Goal: Task Accomplishment & Management: Manage account settings

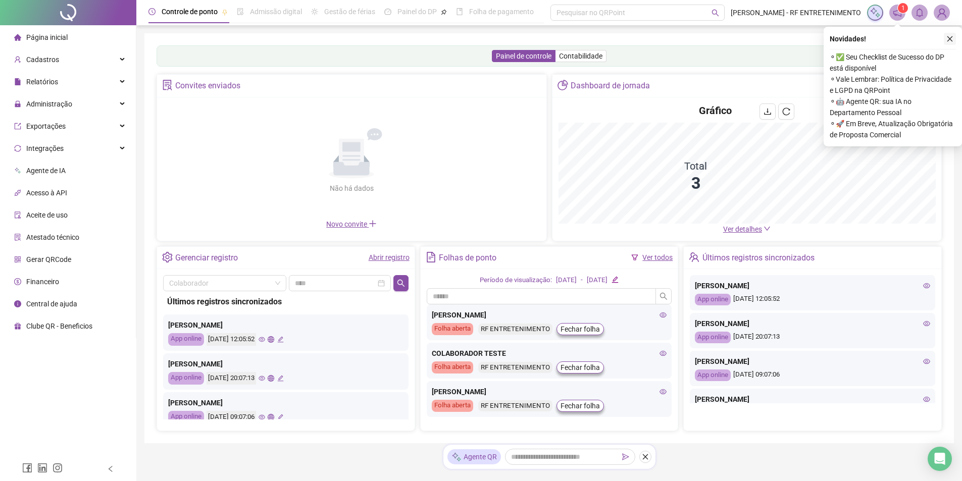
click at [951, 38] on icon "close" at bounding box center [949, 38] width 7 height 7
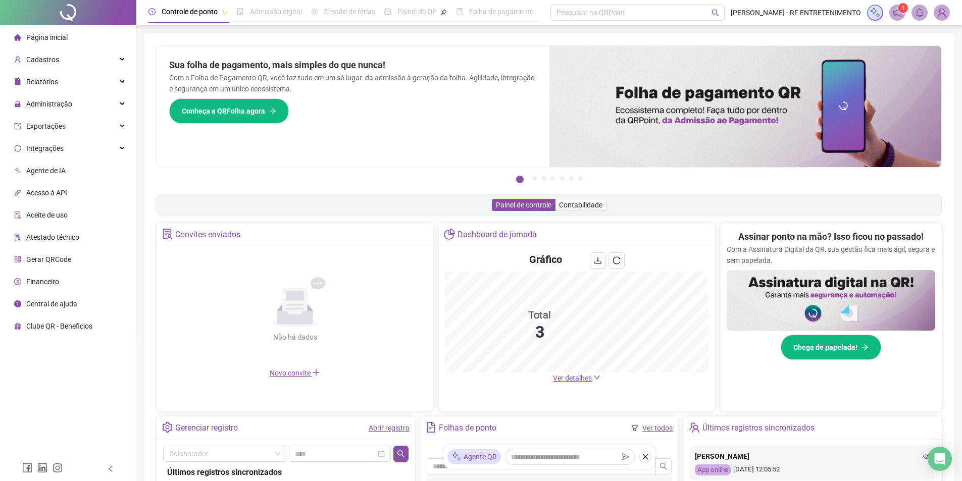
click at [773, 291] on div "Assinar ponto na mão? Isso ficou no passado! Com a Assinatura Digital da QR, su…" at bounding box center [830, 295] width 208 height 130
click at [60, 60] on div "Cadastros" at bounding box center [68, 59] width 132 height 20
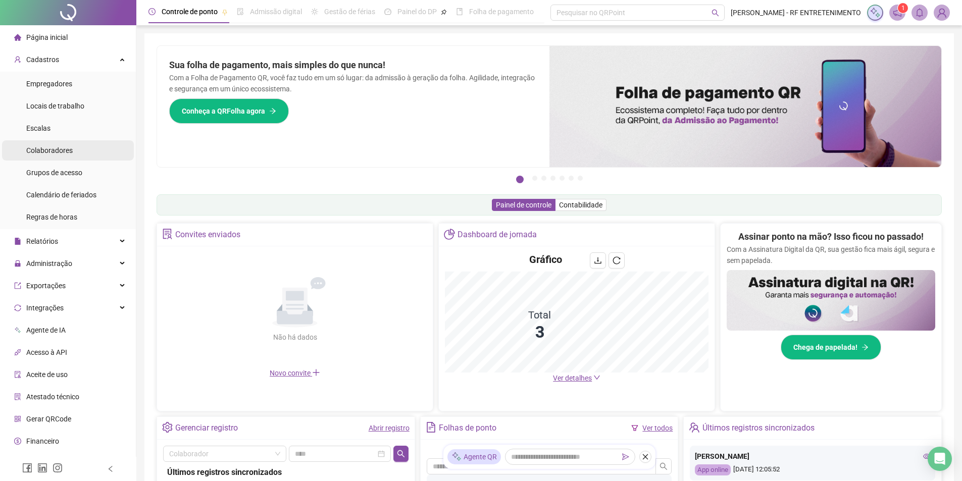
click at [47, 149] on span "Colaboradores" at bounding box center [49, 150] width 46 height 8
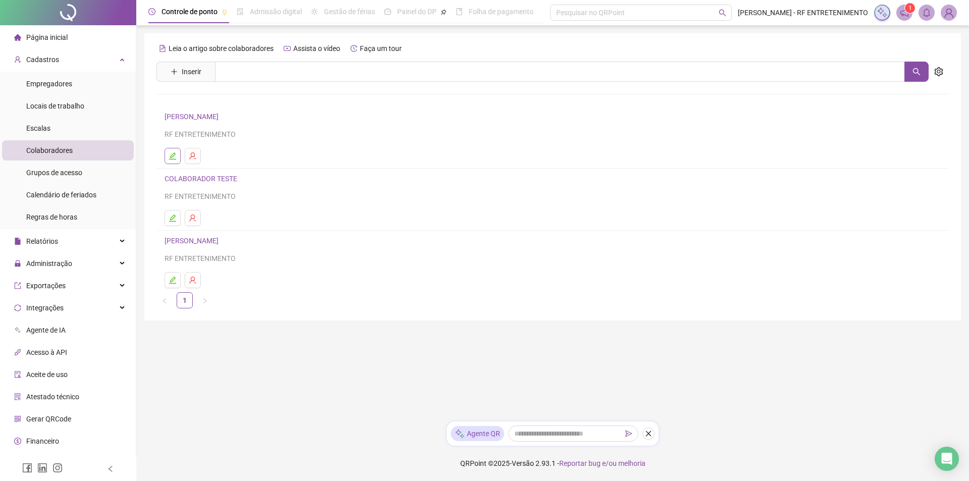
click at [174, 153] on icon "edit" at bounding box center [172, 155] width 7 height 7
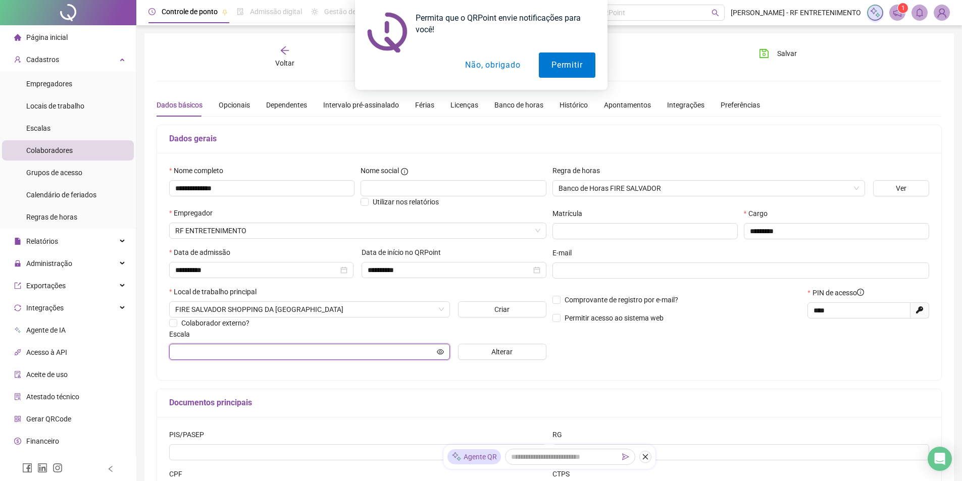
click at [348, 357] on input "text" at bounding box center [304, 351] width 259 height 11
click at [486, 350] on button "Alterar" at bounding box center [502, 352] width 88 height 16
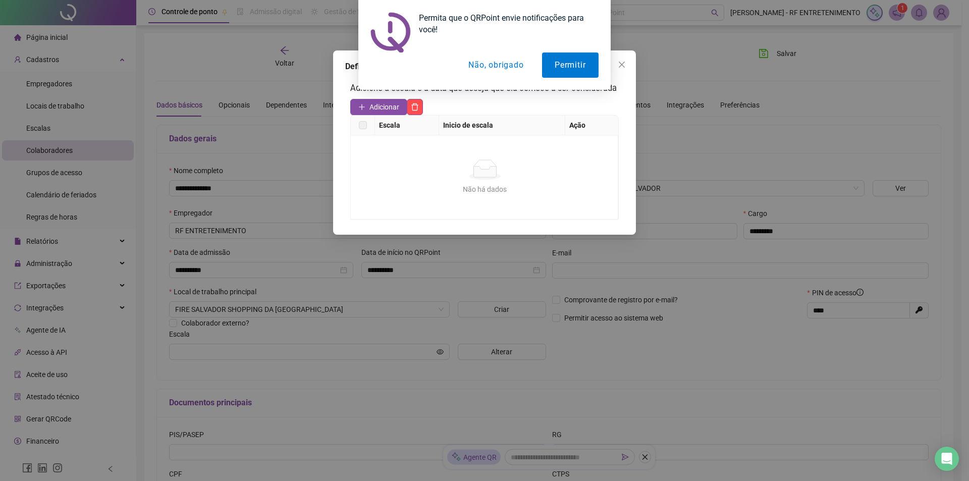
click at [361, 129] on label at bounding box center [363, 125] width 8 height 11
click at [385, 109] on span "Adicionar" at bounding box center [385, 106] width 30 height 11
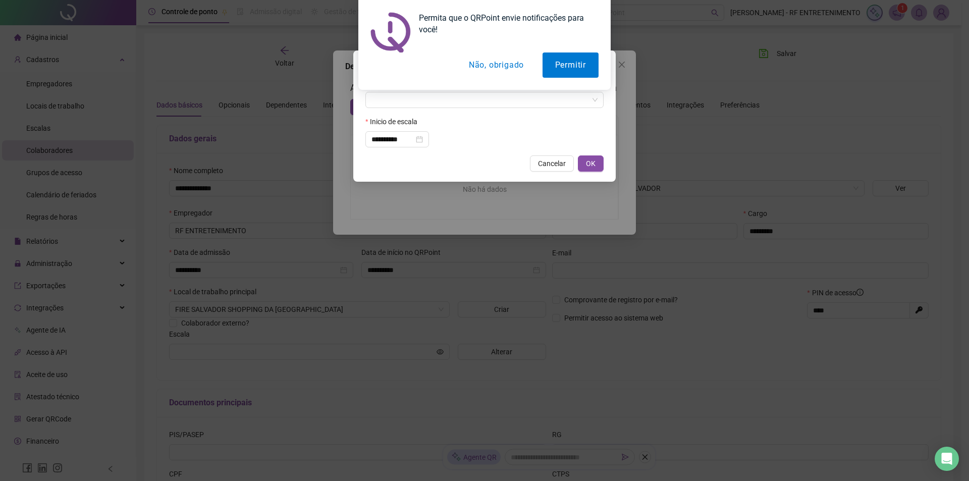
click at [508, 68] on button "Não, obrigado" at bounding box center [496, 64] width 80 height 25
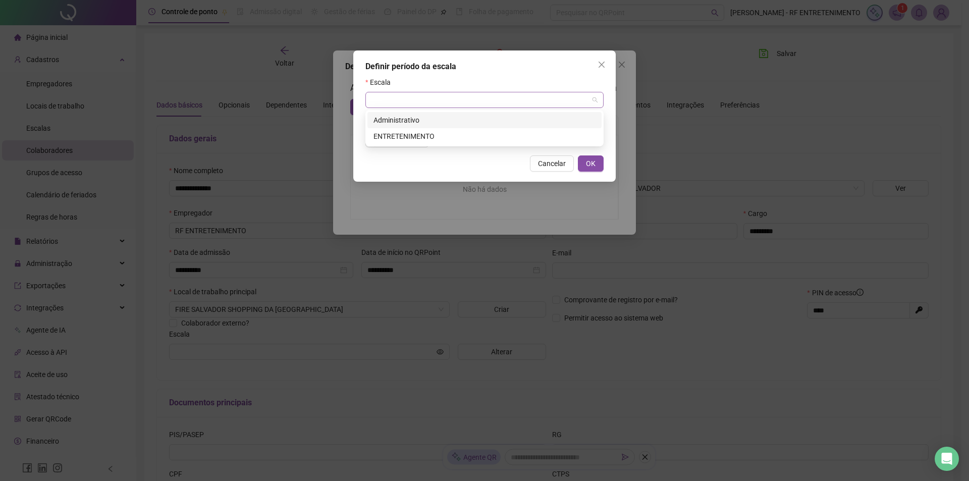
click at [448, 108] on div at bounding box center [484, 100] width 238 height 16
click at [456, 99] on input "search" at bounding box center [480, 99] width 217 height 15
click at [434, 132] on div "ENTRETENIMENTO" at bounding box center [485, 136] width 222 height 11
click at [440, 165] on div "Cancelar OK" at bounding box center [484, 163] width 238 height 16
click at [593, 165] on span "OK" at bounding box center [591, 163] width 10 height 11
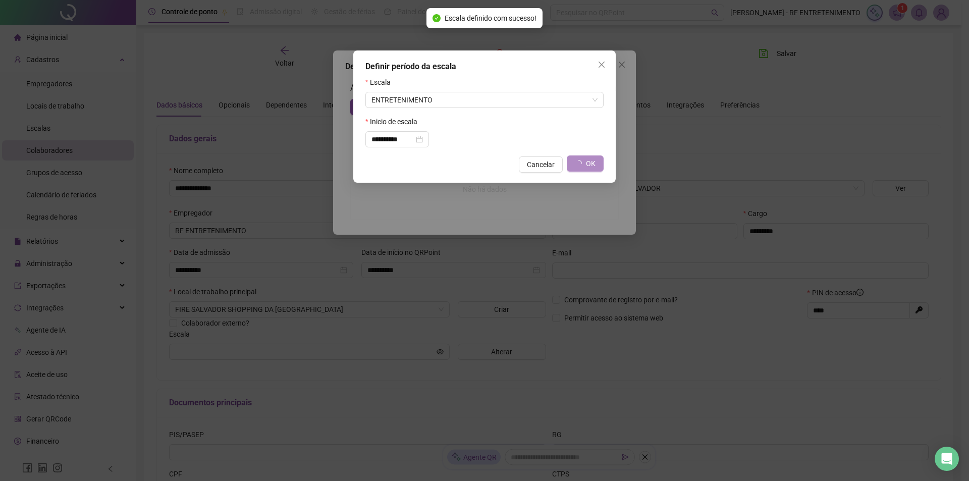
type input "**********"
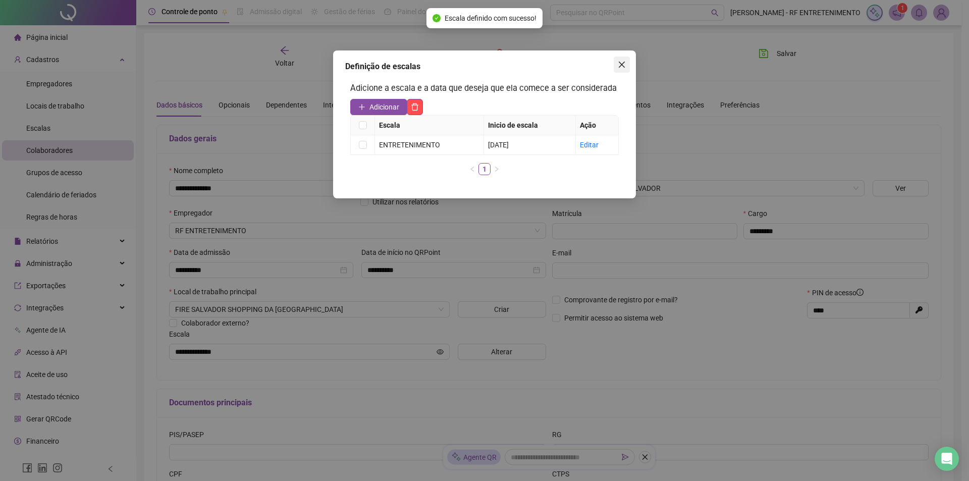
click at [619, 66] on icon "close" at bounding box center [622, 65] width 8 height 8
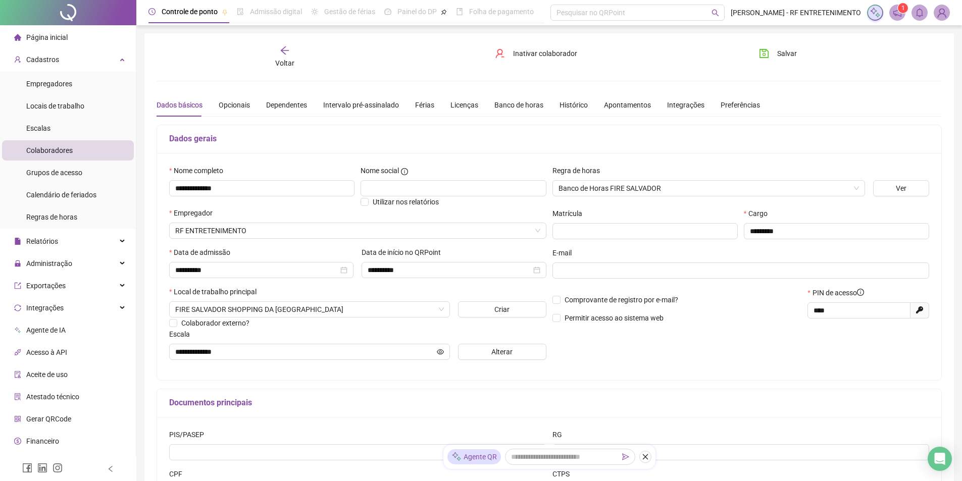
click at [45, 42] on div "Página inicial" at bounding box center [41, 37] width 54 height 20
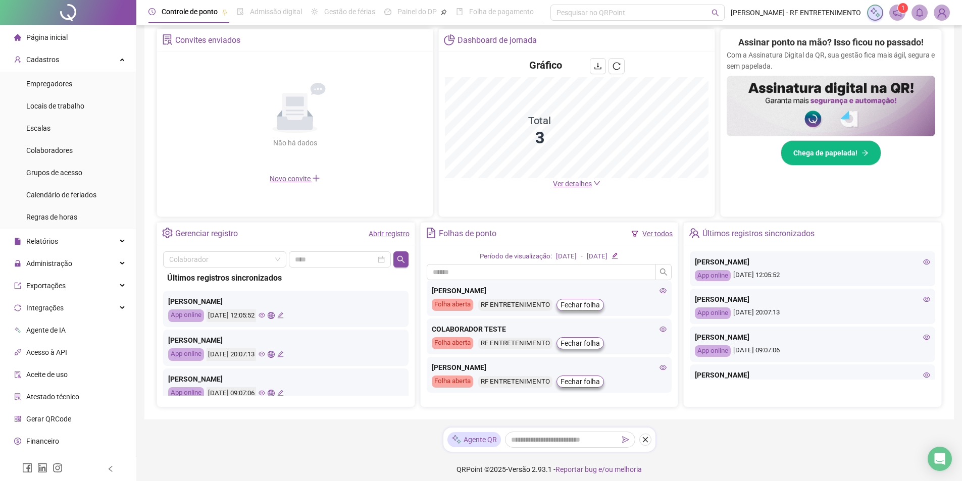
scroll to position [200, 0]
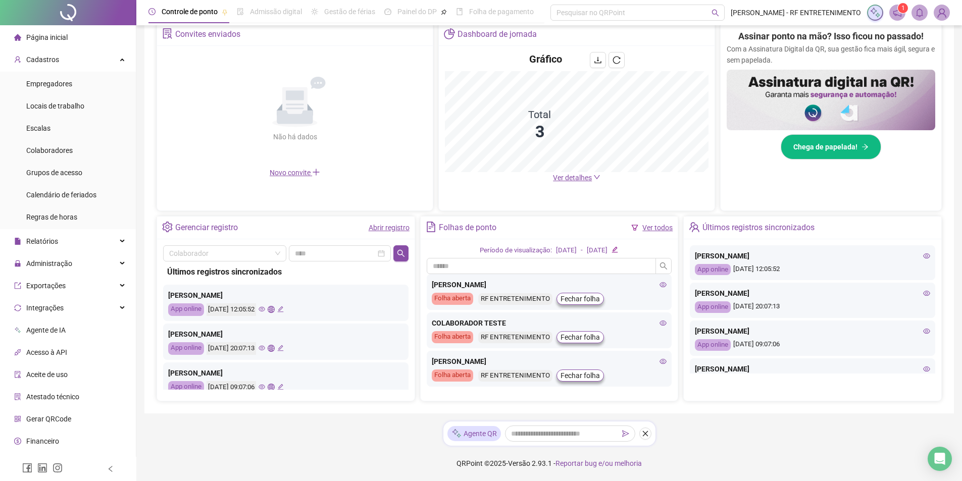
click at [586, 222] on div "Folhas de ponto Ver todos" at bounding box center [548, 228] width 257 height 23
click at [40, 56] on span "Cadastros" at bounding box center [42, 60] width 33 height 8
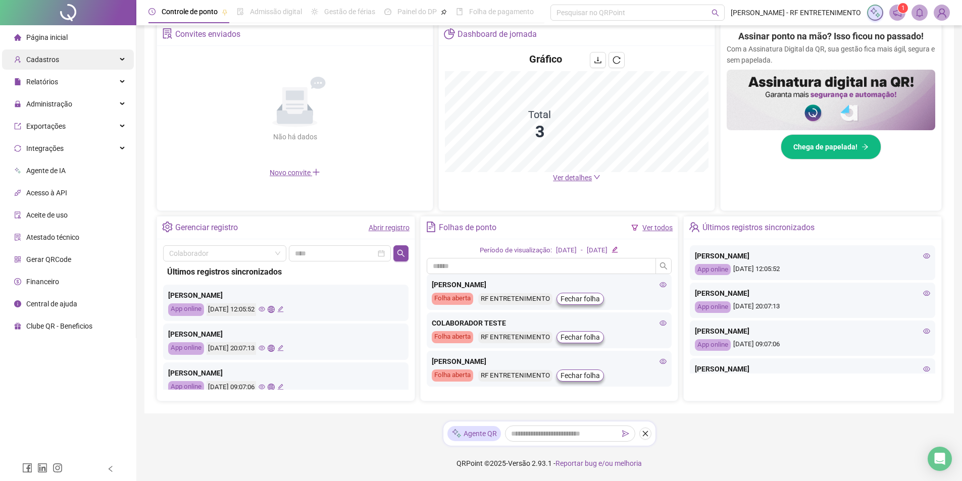
click at [40, 56] on span "Cadastros" at bounding box center [42, 60] width 33 height 8
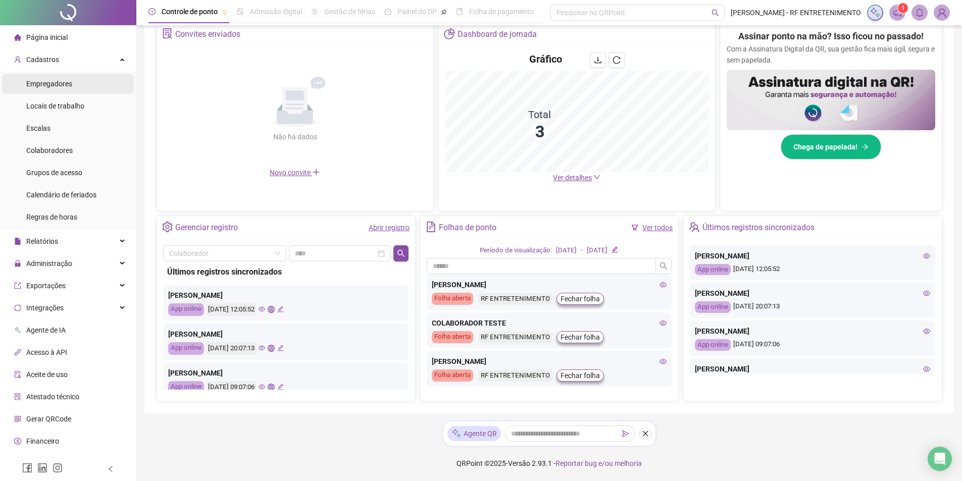
click at [54, 87] on span "Empregadores" at bounding box center [49, 84] width 46 height 8
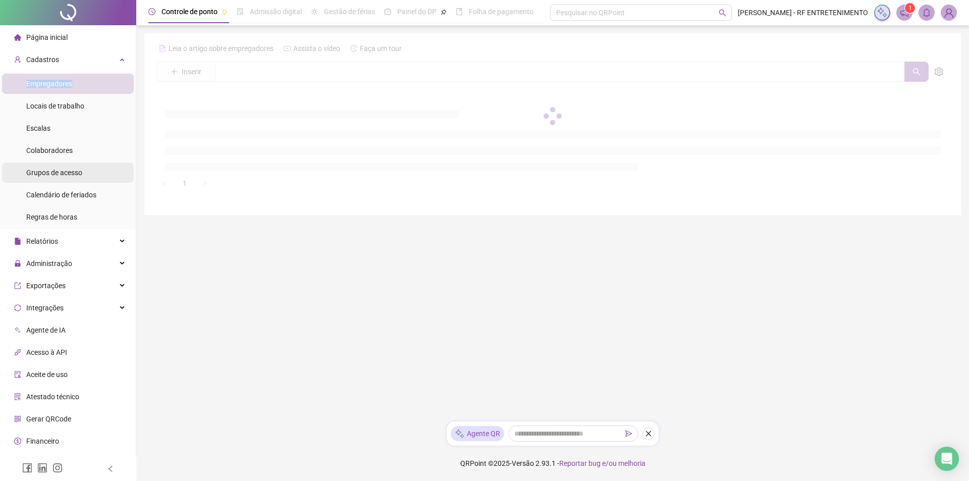
drag, startPoint x: 54, startPoint y: 87, endPoint x: 56, endPoint y: 169, distance: 81.8
click at [54, 90] on div "Empregadores" at bounding box center [49, 84] width 46 height 20
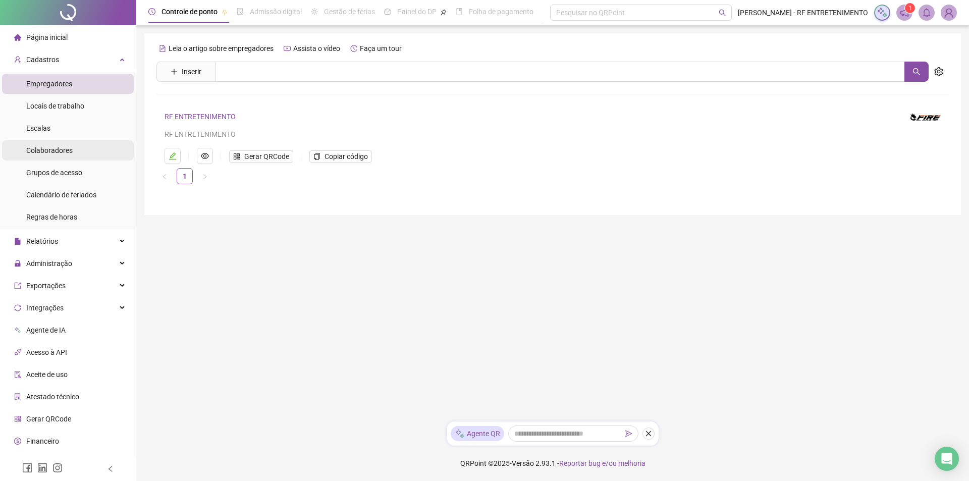
click at [56, 154] on span "Colaboradores" at bounding box center [49, 150] width 46 height 8
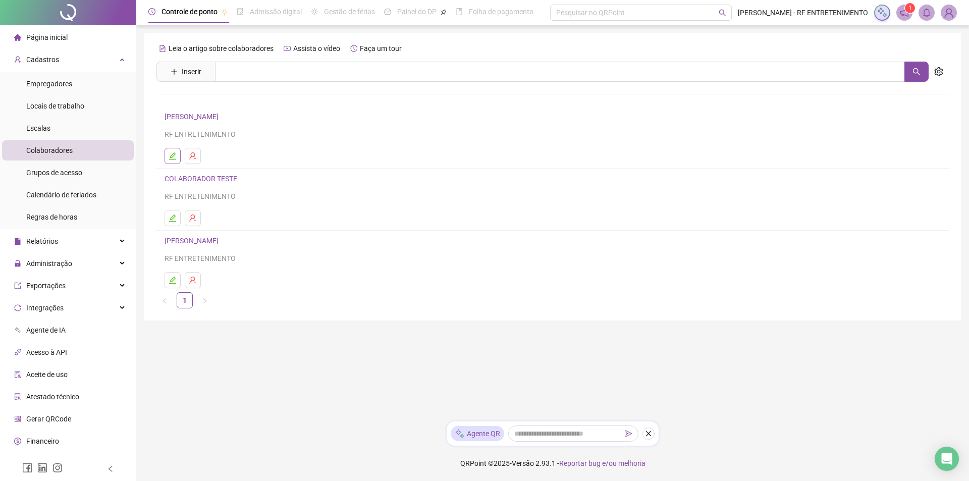
click at [174, 153] on icon "edit" at bounding box center [172, 155] width 7 height 7
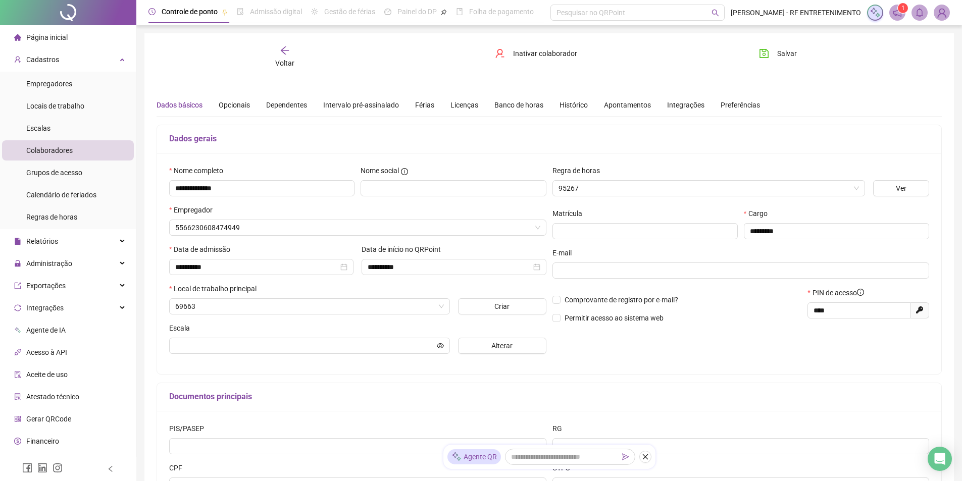
type input "**********"
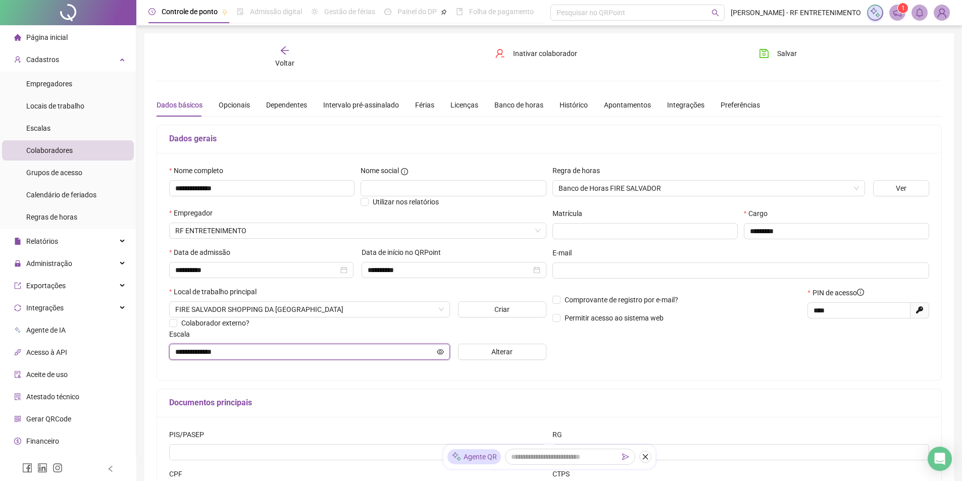
click at [348, 347] on input "**********" at bounding box center [304, 351] width 259 height 11
click at [349, 348] on input "**********" at bounding box center [304, 351] width 259 height 11
click at [423, 356] on input "**********" at bounding box center [304, 351] width 259 height 11
click at [351, 331] on div "Escala" at bounding box center [357, 336] width 377 height 15
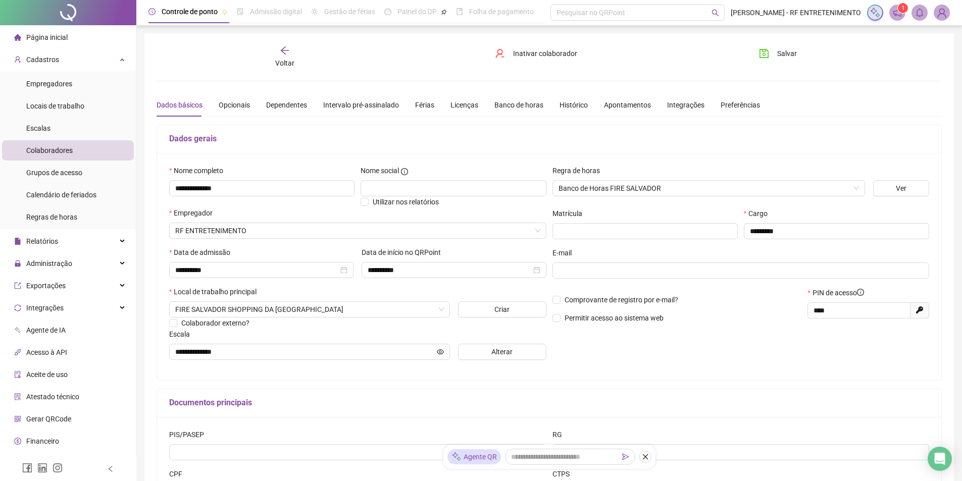
click at [296, 254] on div "Data de admissão" at bounding box center [261, 254] width 184 height 15
click at [501, 105] on div "Banco de horas" at bounding box center [518, 104] width 49 height 11
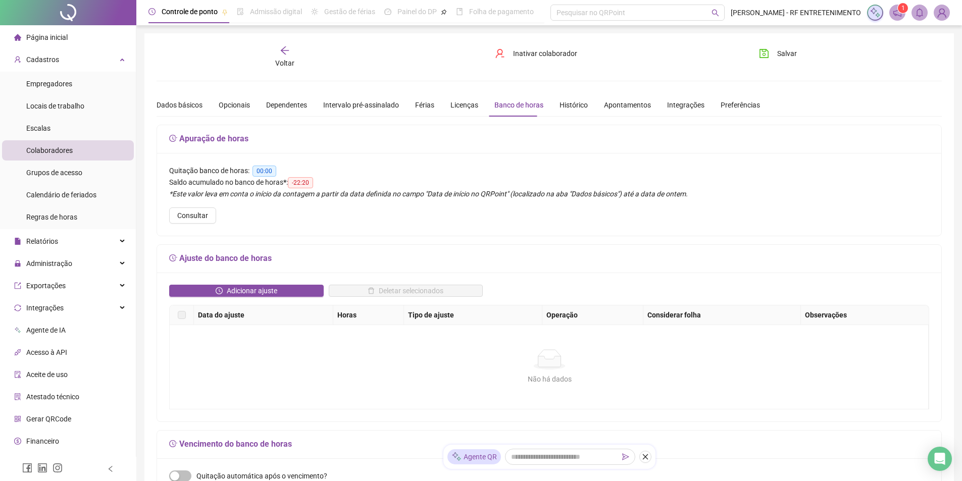
click at [307, 181] on span "-22:20" at bounding box center [300, 182] width 25 height 11
click at [372, 175] on div "Quitação banco de horas: 00:00" at bounding box center [549, 171] width 760 height 12
click at [625, 103] on div "Apontamentos" at bounding box center [627, 104] width 47 height 11
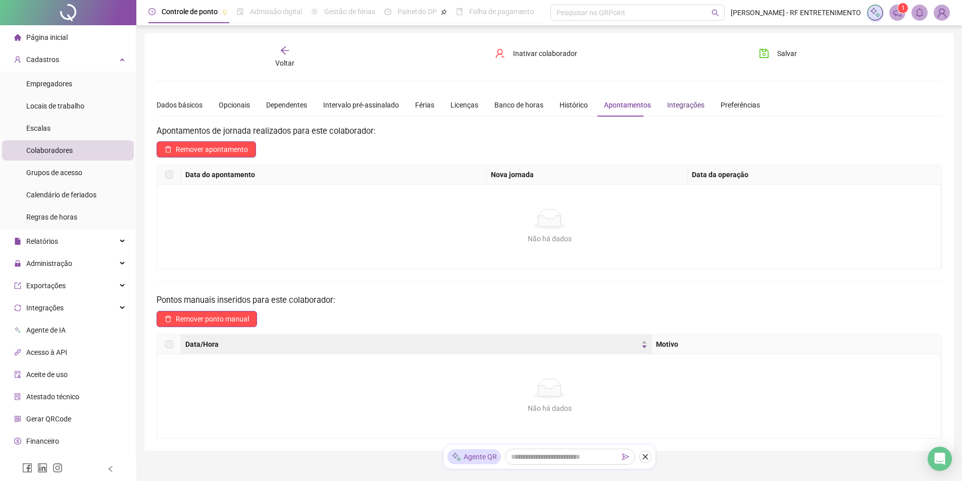
click at [667, 103] on div "Integrações" at bounding box center [685, 104] width 37 height 11
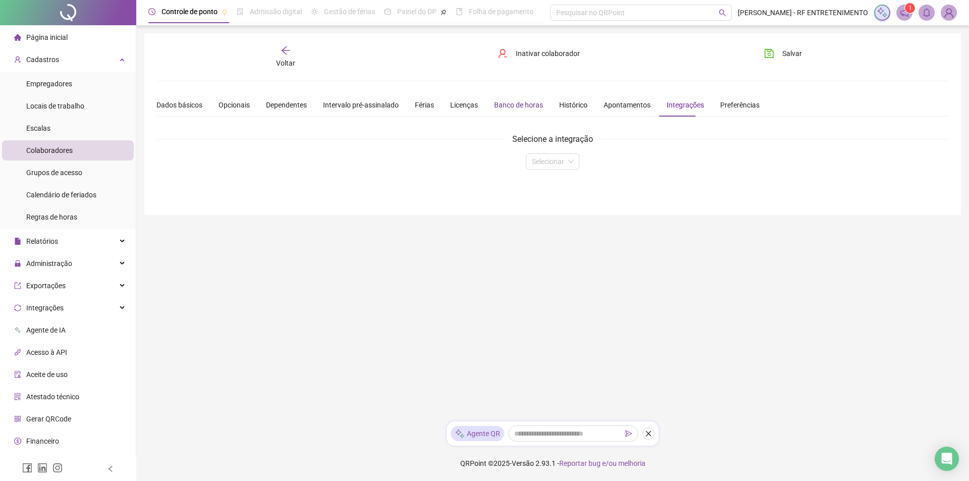
click at [532, 108] on div "Banco de horas" at bounding box center [518, 104] width 49 height 11
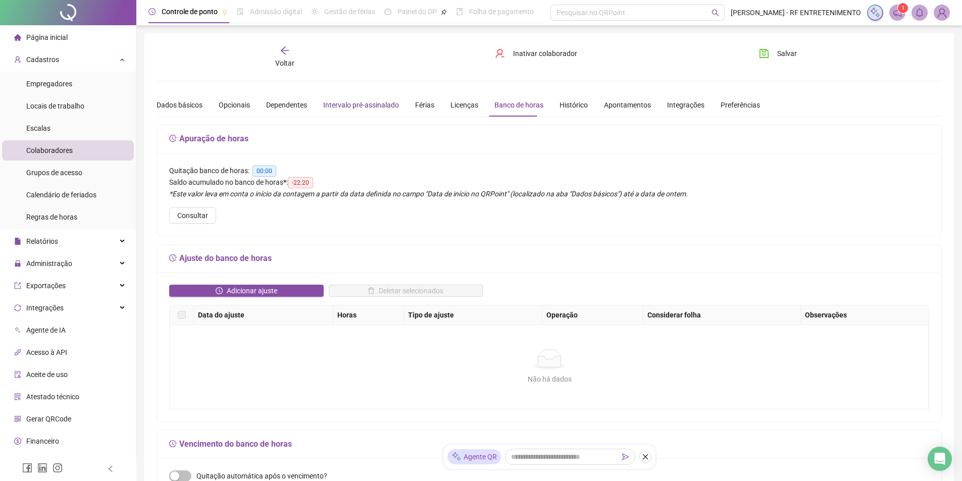
click at [382, 100] on div "Intervalo pré-assinalado" at bounding box center [361, 104] width 76 height 11
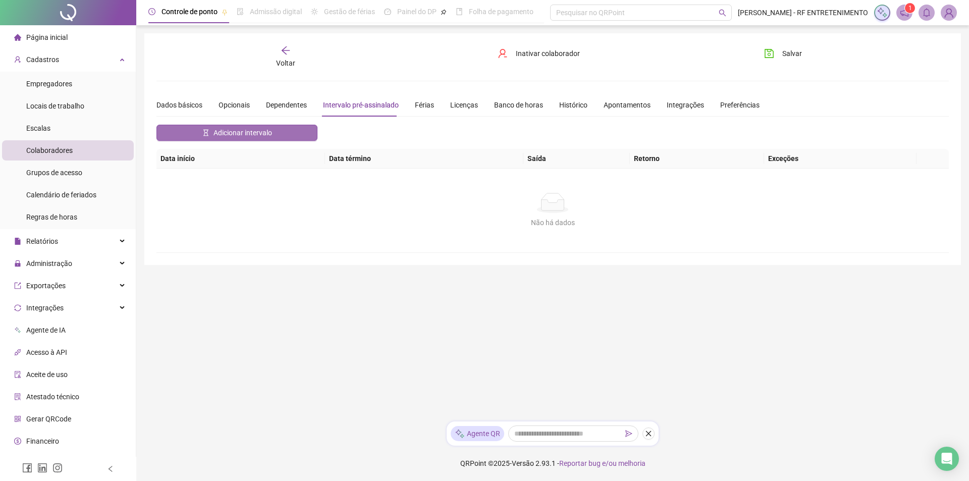
click at [249, 135] on span "Adicionar intervalo" at bounding box center [243, 132] width 59 height 11
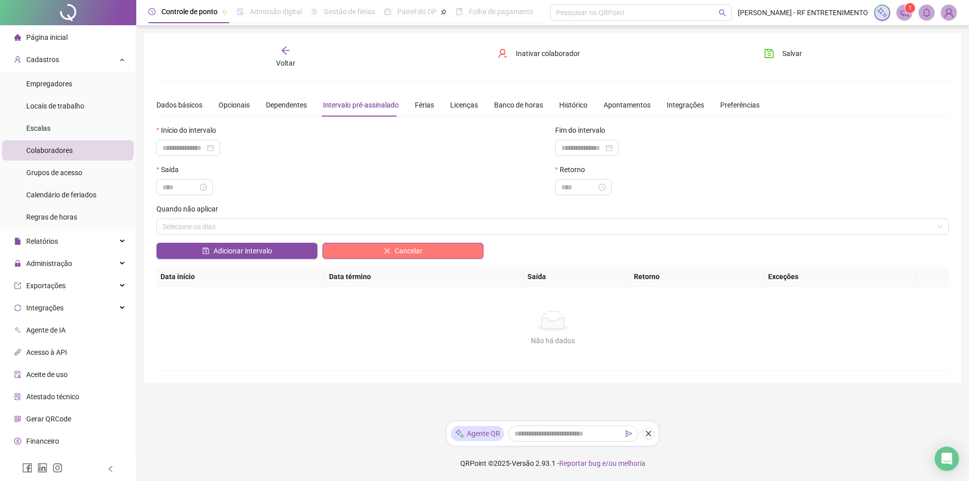
click at [375, 255] on button "Cancelar" at bounding box center [403, 251] width 161 height 16
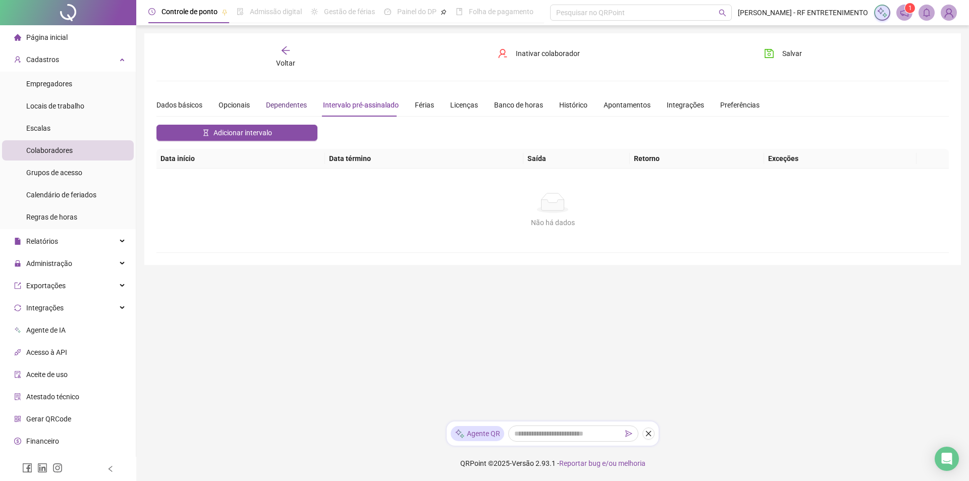
click at [298, 99] on div "Dependentes" at bounding box center [286, 104] width 41 height 11
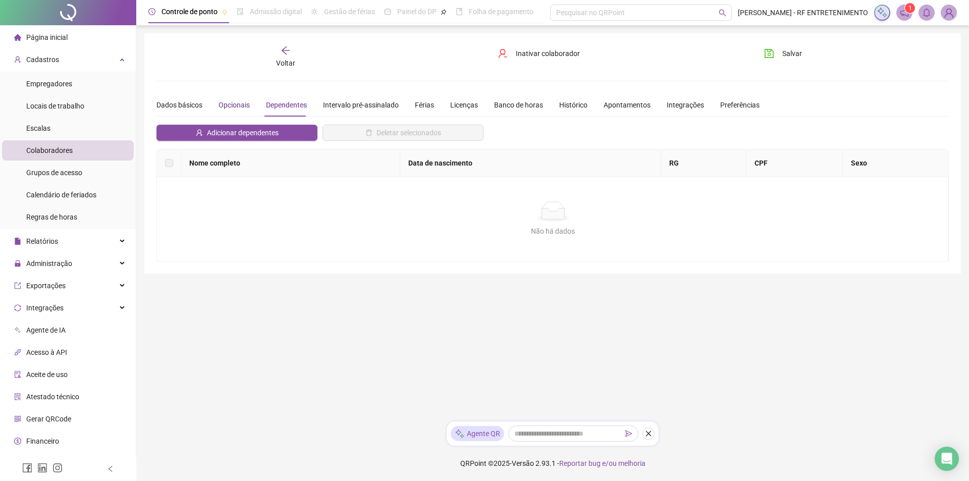
click at [240, 104] on div "Opcionais" at bounding box center [234, 104] width 31 height 11
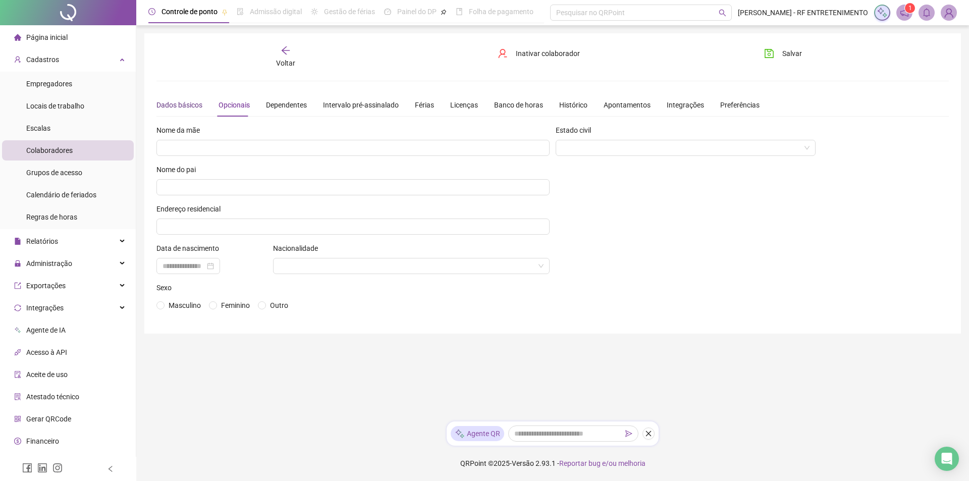
click at [173, 105] on div "Dados básicos" at bounding box center [179, 104] width 46 height 11
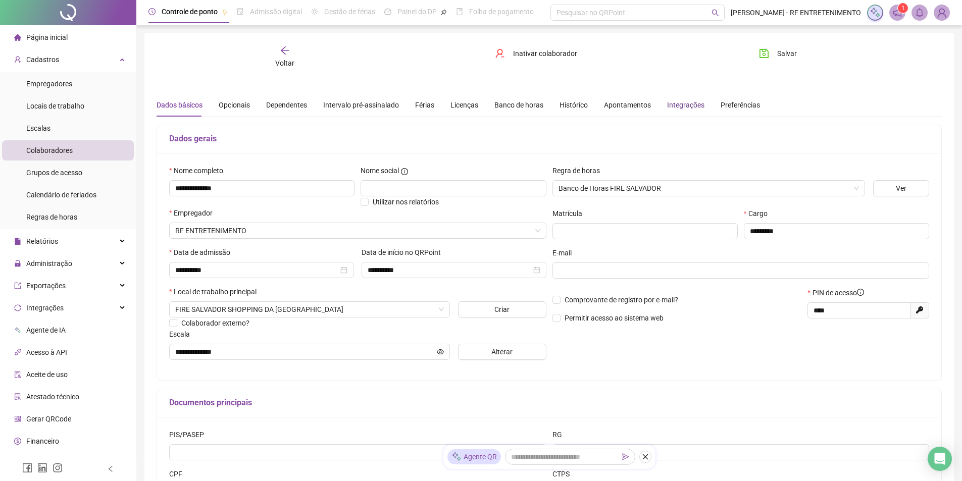
click at [679, 107] on div "Integrações" at bounding box center [685, 104] width 37 height 11
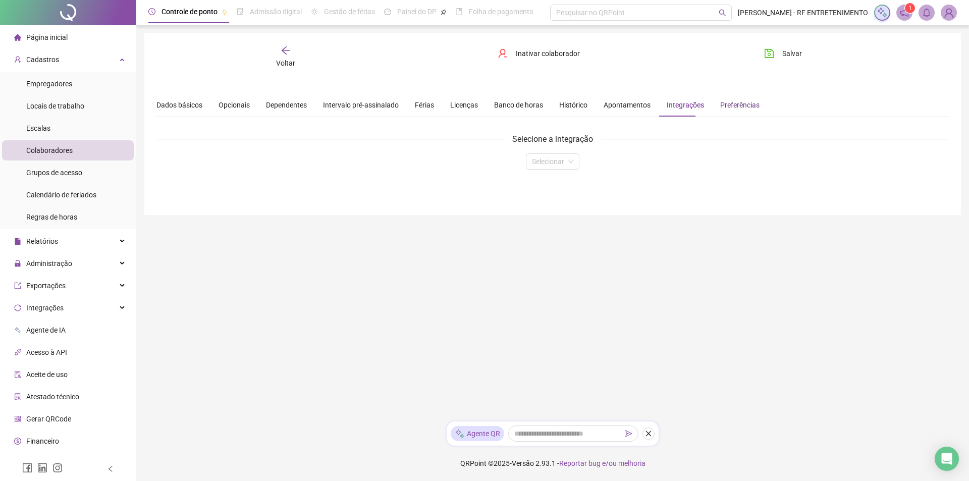
click at [728, 105] on div "Preferências" at bounding box center [739, 104] width 39 height 11
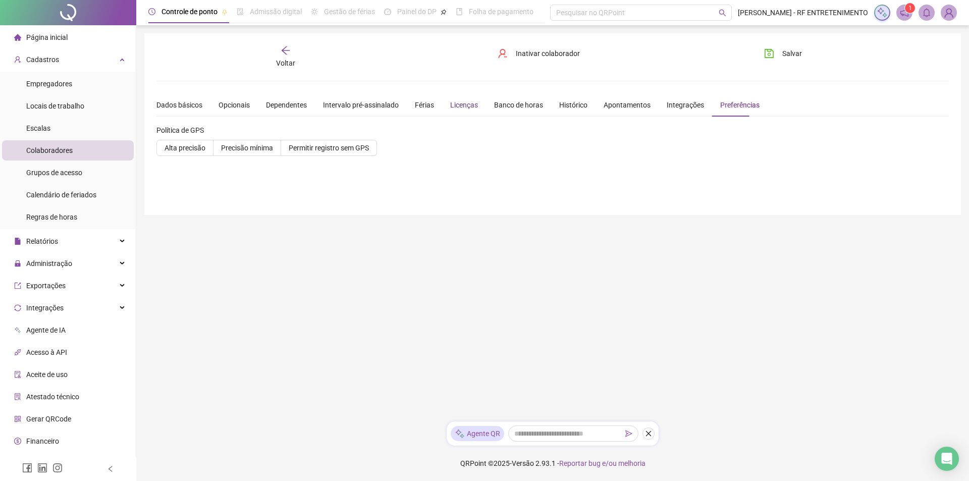
click at [453, 103] on div "Licenças" at bounding box center [464, 104] width 28 height 11
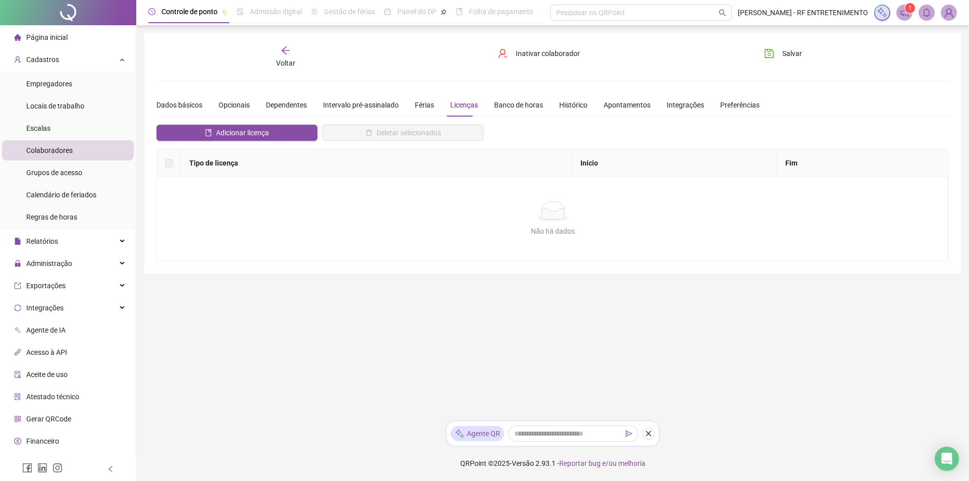
click at [410, 103] on div "Dados básicos Opcionais Dependentes Intervalo pré-assinalado Férias Licenças Ba…" at bounding box center [457, 104] width 603 height 23
click at [371, 102] on div "Intervalo pré-assinalado" at bounding box center [361, 104] width 76 height 11
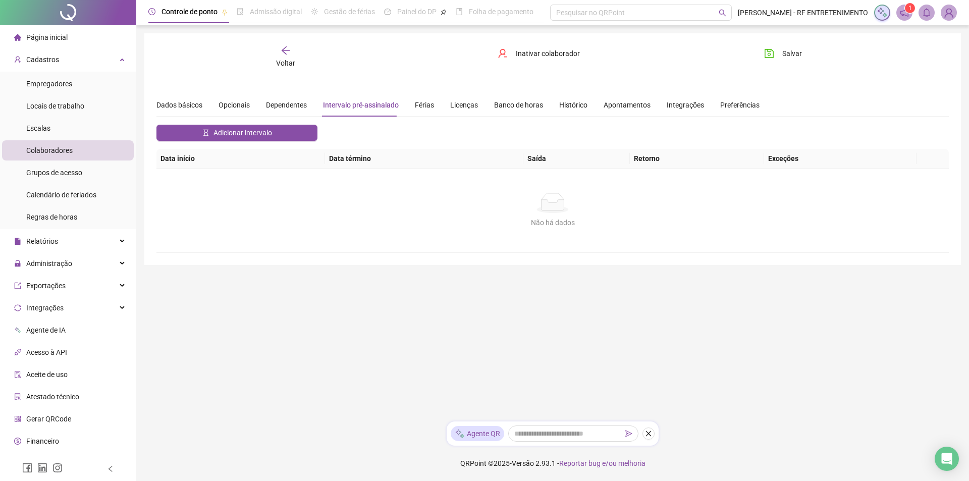
click at [287, 61] on span "Voltar" at bounding box center [285, 63] width 19 height 8
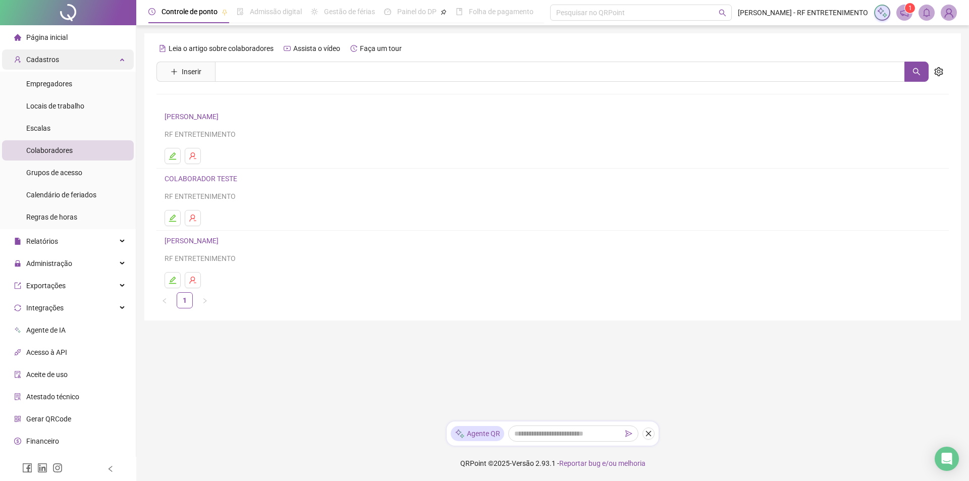
click at [54, 60] on span "Cadastros" at bounding box center [42, 60] width 33 height 8
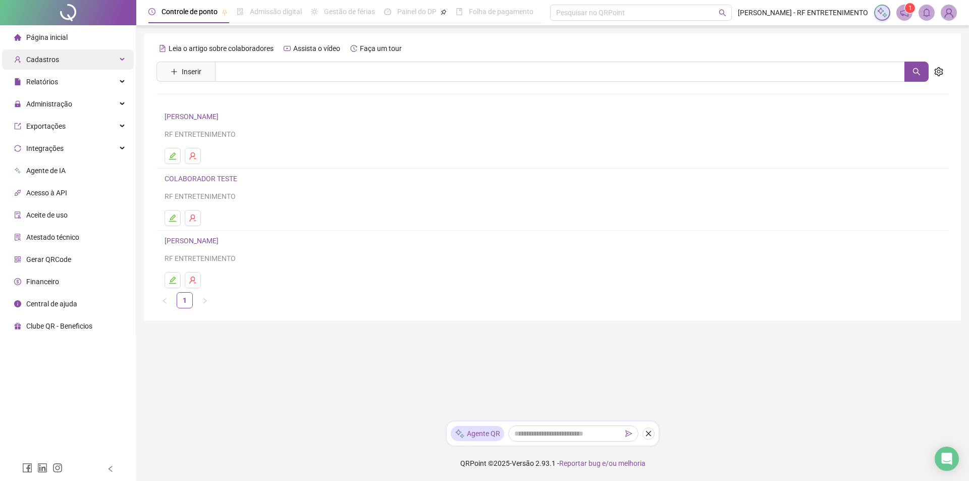
click at [66, 68] on div "Cadastros" at bounding box center [68, 59] width 132 height 20
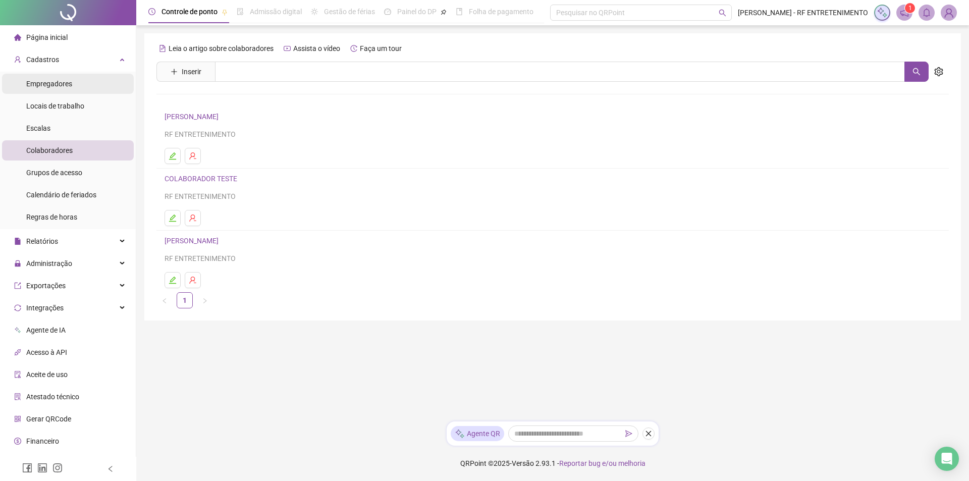
click at [64, 89] on div "Empregadores" at bounding box center [49, 84] width 46 height 20
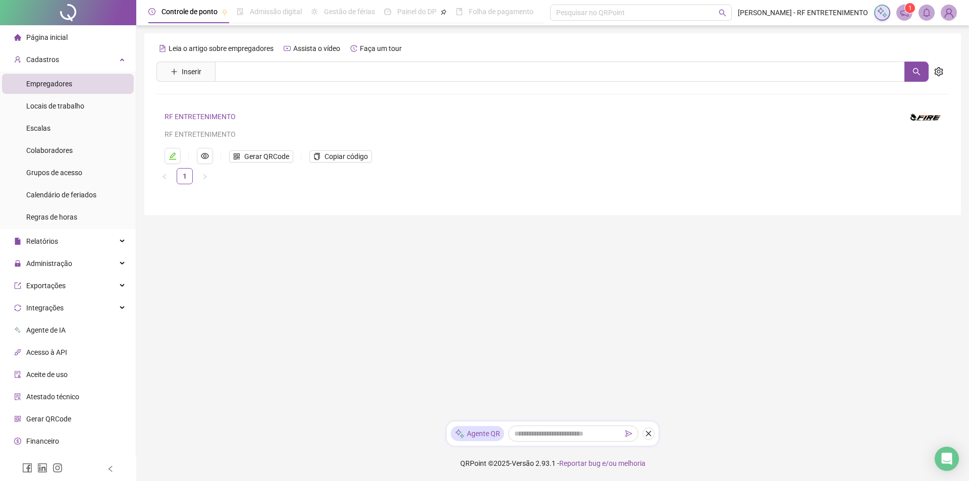
click at [346, 272] on main "Leia o artigo sobre empregadores Assista o vídeo Faça um tour Inserir Nenhum re…" at bounding box center [552, 223] width 817 height 380
click at [63, 129] on li "Escalas" at bounding box center [68, 128] width 132 height 20
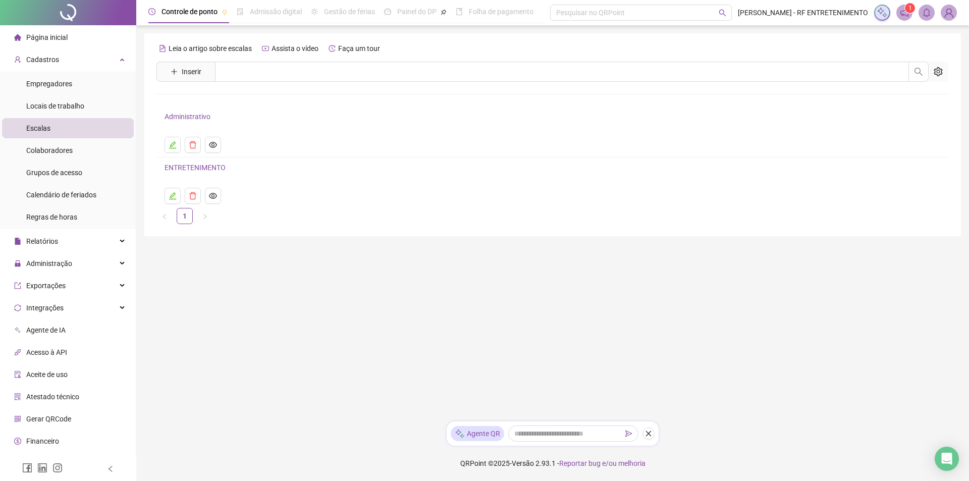
click at [182, 171] on link "ENTRETENIMENTO" at bounding box center [195, 168] width 61 height 8
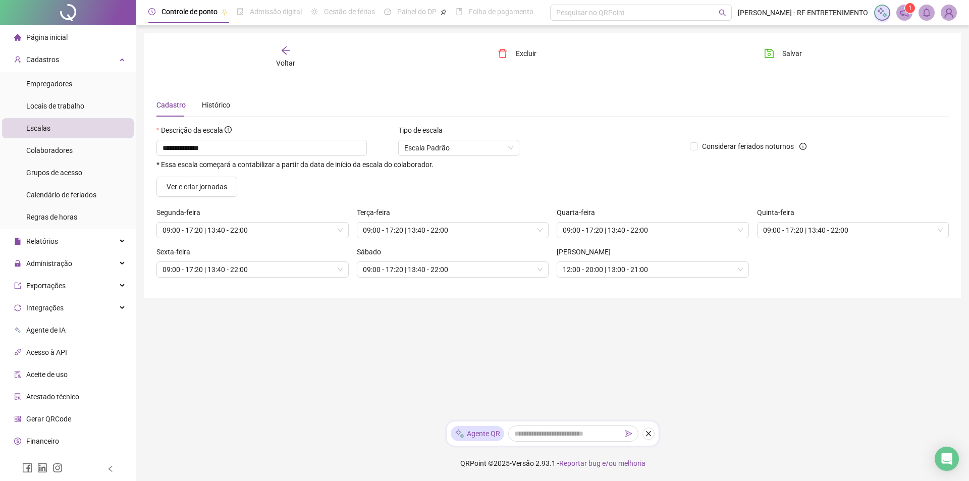
click at [362, 347] on main "**********" at bounding box center [552, 223] width 817 height 380
click at [287, 59] on span "Voltar" at bounding box center [285, 63] width 19 height 8
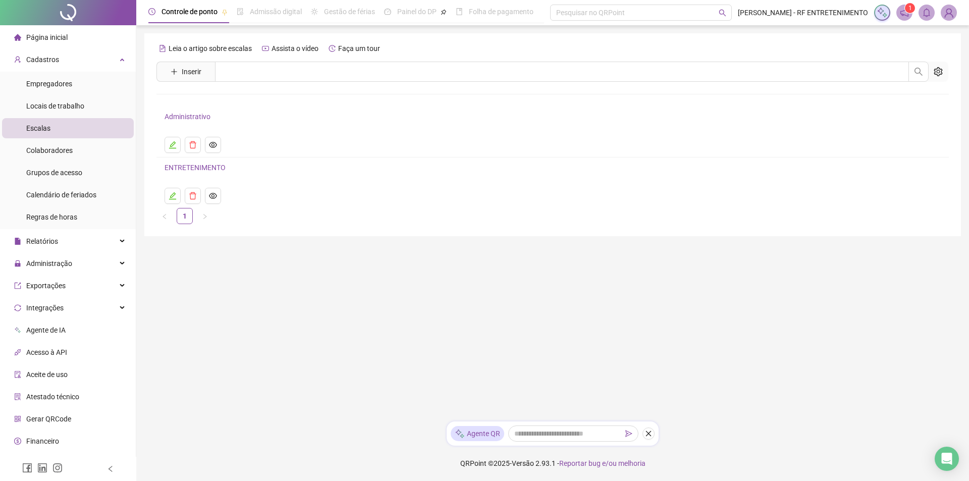
click at [424, 42] on div "Leia o artigo sobre escalas Assista o vídeo Faça um tour" at bounding box center [552, 48] width 793 height 16
click at [387, 275] on main "Leia o artigo sobre escalas Assista o vídeo Faça um tour Inserir Nenhum resulta…" at bounding box center [552, 223] width 817 height 380
click at [391, 275] on main "Leia o artigo sobre escalas Assista o vídeo Faça um tour Inserir Nenhum resulta…" at bounding box center [552, 223] width 817 height 380
drag, startPoint x: 323, startPoint y: 285, endPoint x: 81, endPoint y: 119, distance: 292.9
click at [307, 280] on main "Leia o artigo sobre escalas Assista o vídeo Faça um tour Inserir Nenhum resulta…" at bounding box center [552, 223] width 817 height 380
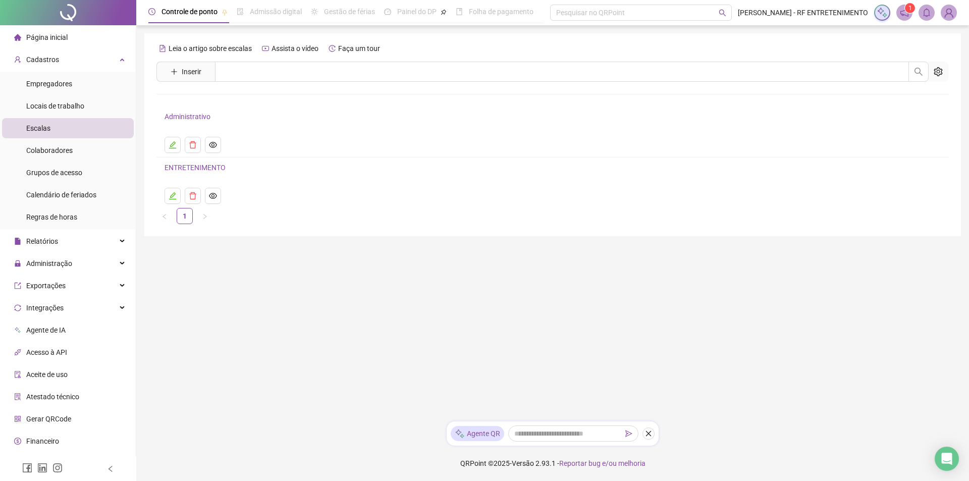
click at [59, 36] on span "Página inicial" at bounding box center [46, 37] width 41 height 8
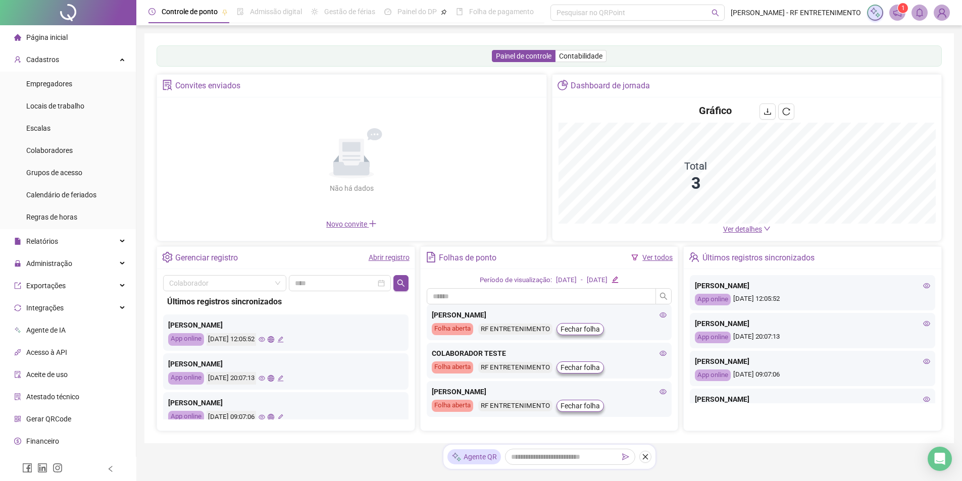
click at [804, 297] on div "App online [DATE] 12:05:52" at bounding box center [812, 300] width 235 height 12
click at [305, 194] on div "Não há dados Não há dados" at bounding box center [351, 161] width 93 height 66
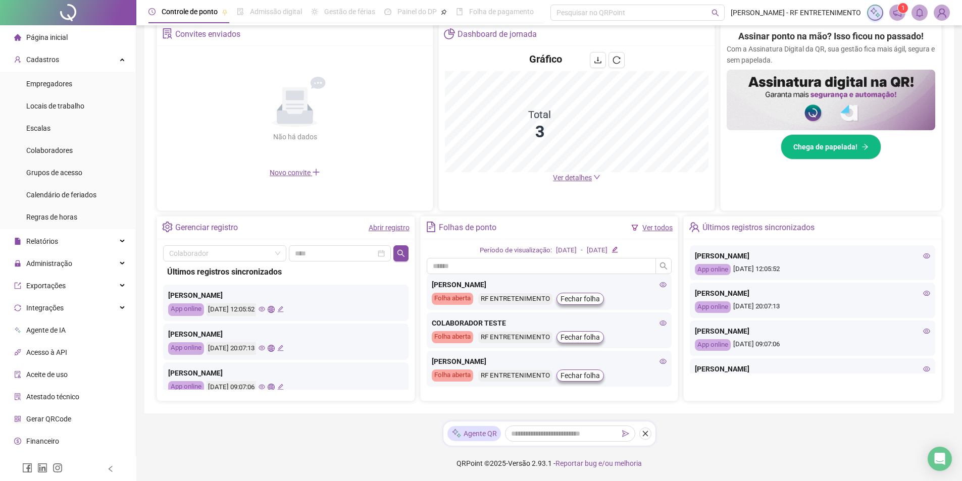
click at [265, 309] on icon "eye" at bounding box center [261, 309] width 7 height 7
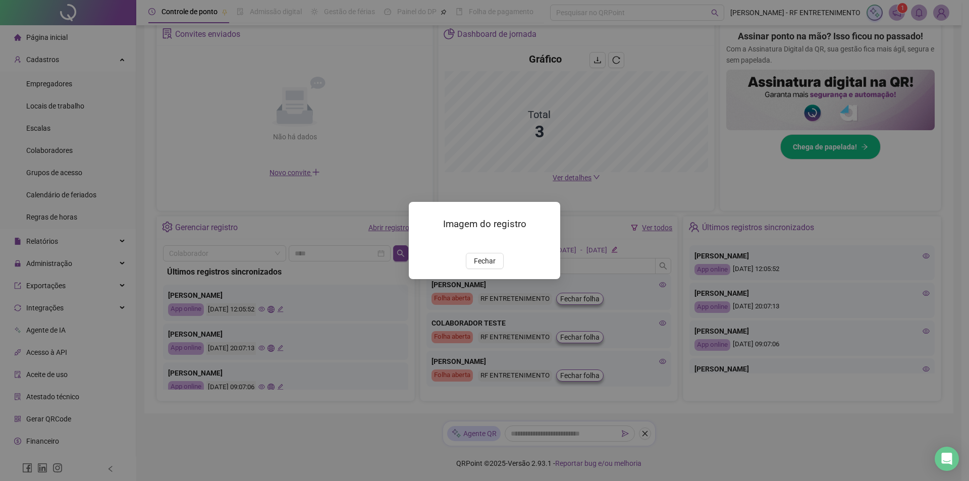
click at [279, 340] on div "Imagem do registro Fechar" at bounding box center [484, 240] width 969 height 481
click at [499, 269] on button "Fechar" at bounding box center [485, 261] width 38 height 16
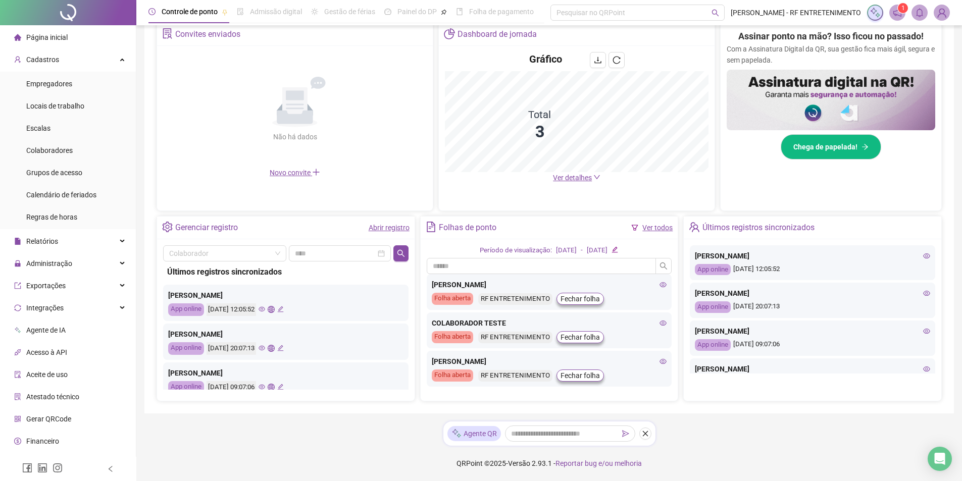
click at [265, 348] on icon "eye" at bounding box center [261, 348] width 7 height 7
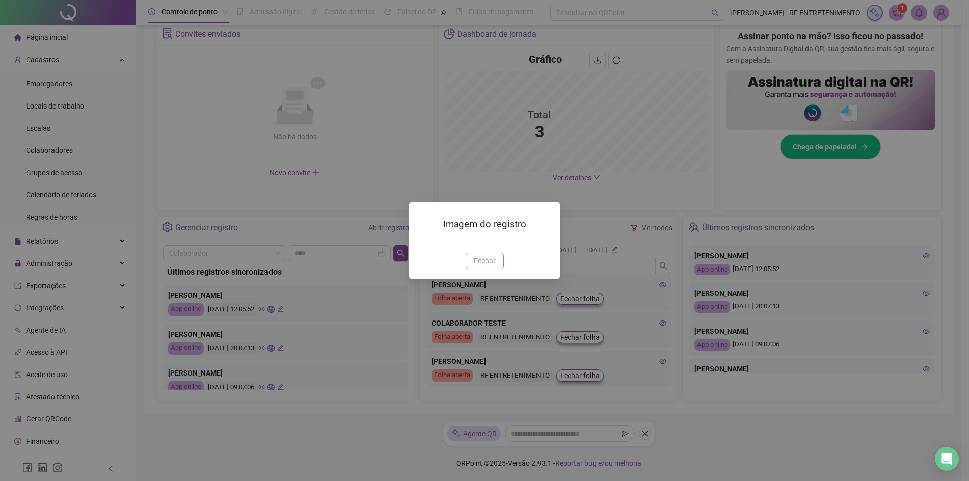
click at [482, 267] on span "Fechar" at bounding box center [485, 260] width 22 height 11
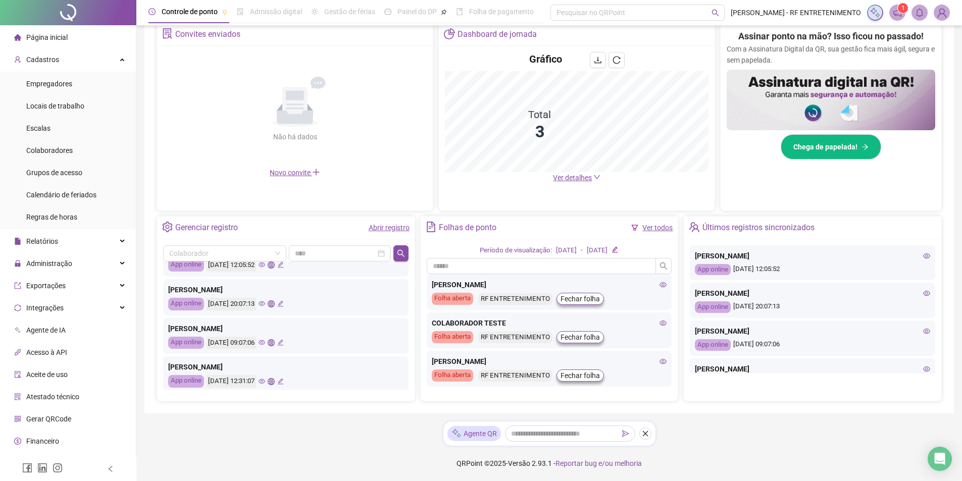
scroll to position [50, 0]
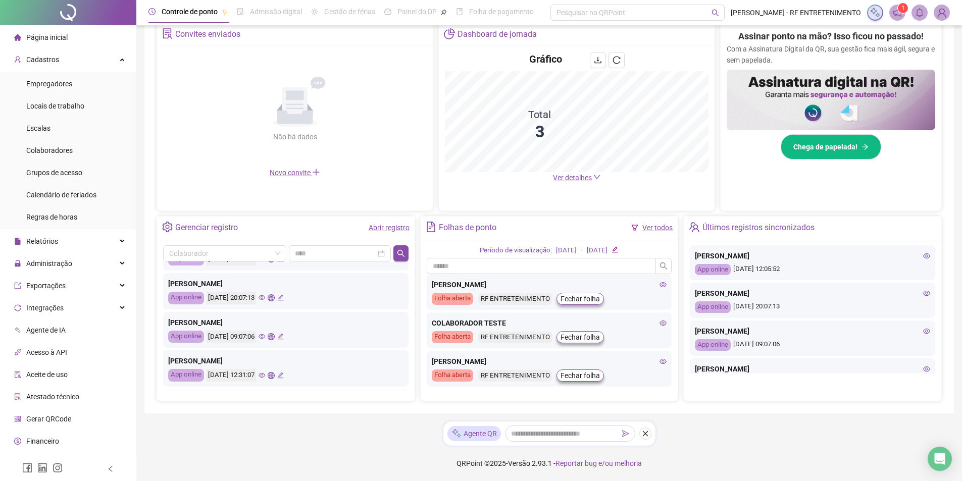
click at [265, 336] on icon "eye" at bounding box center [261, 336] width 7 height 7
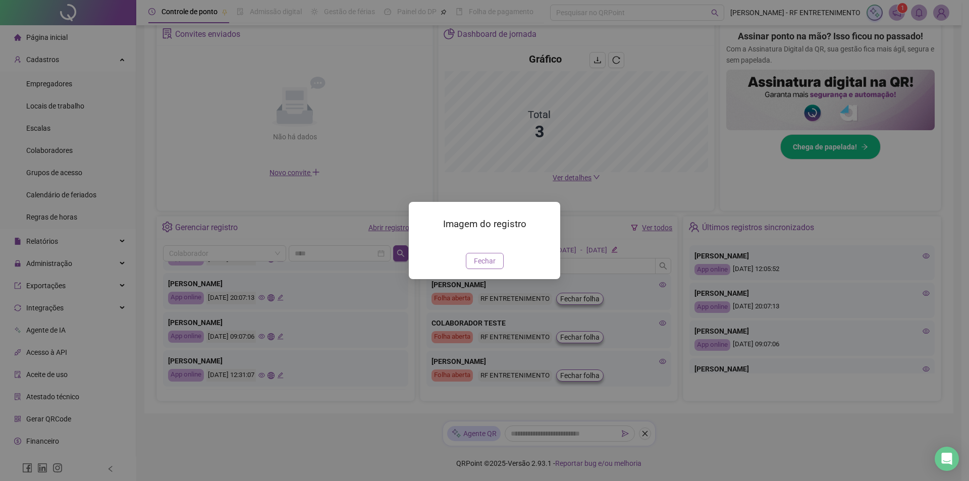
click at [485, 267] on span "Fechar" at bounding box center [485, 260] width 22 height 11
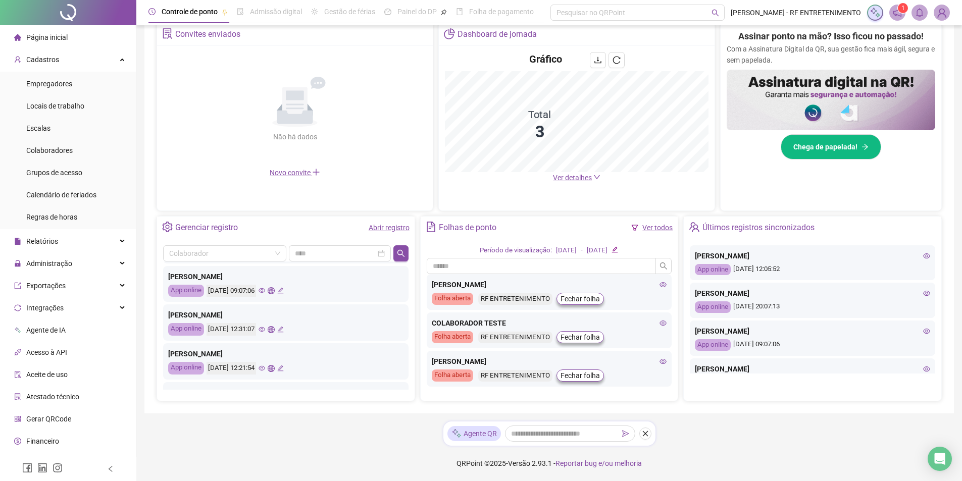
scroll to position [101, 0]
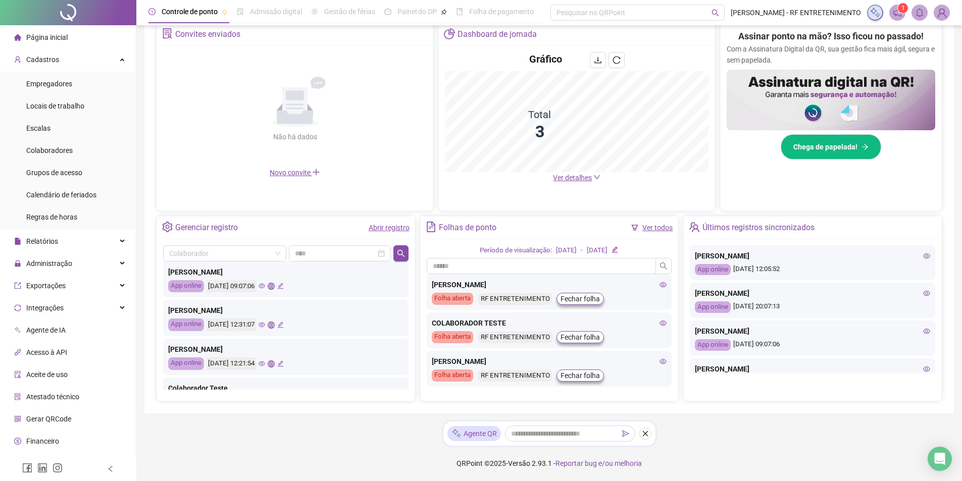
click at [265, 325] on icon "eye" at bounding box center [261, 325] width 7 height 7
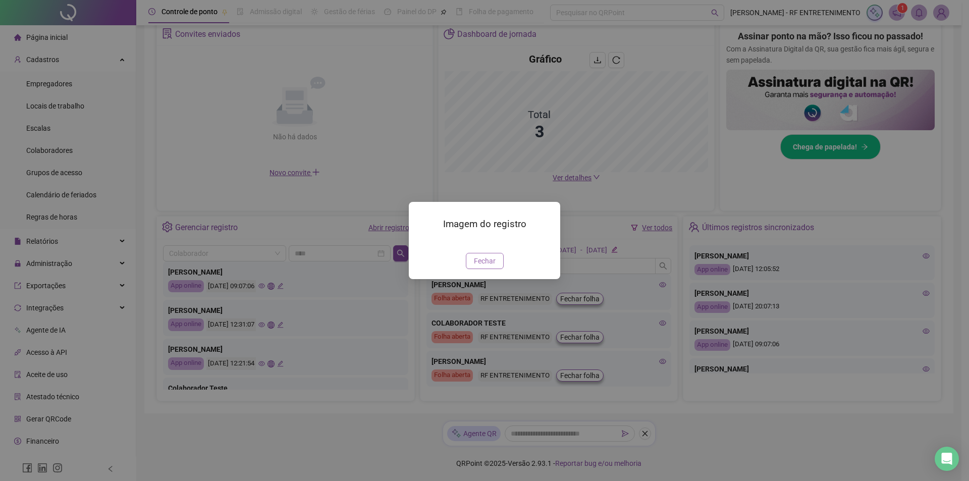
click at [496, 269] on button "Fechar" at bounding box center [485, 261] width 38 height 16
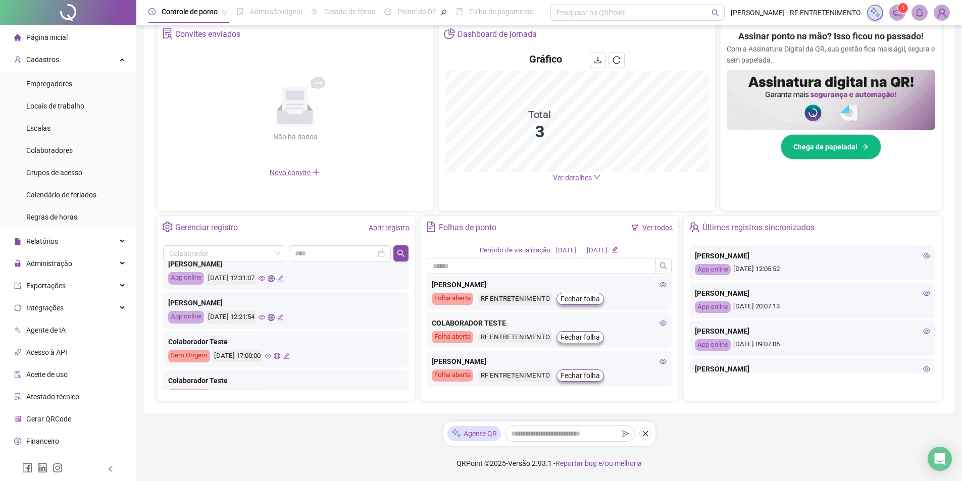
scroll to position [151, 0]
click at [265, 312] on icon "eye" at bounding box center [261, 313] width 7 height 7
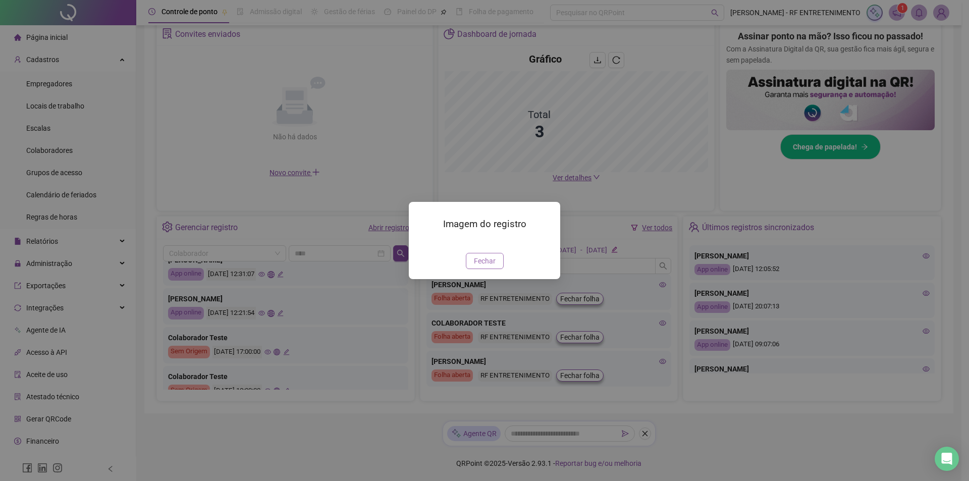
click at [485, 263] on span "Fechar" at bounding box center [485, 260] width 22 height 11
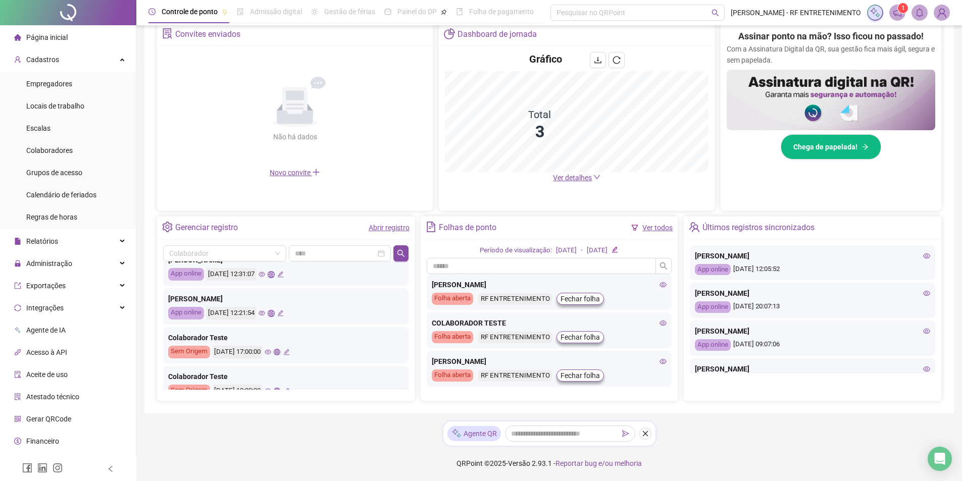
click at [265, 313] on icon "eye" at bounding box center [261, 313] width 7 height 5
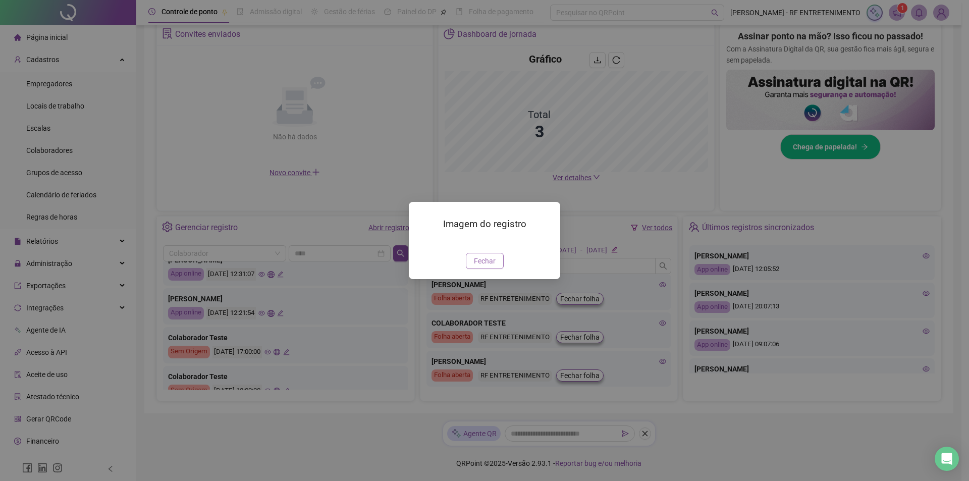
click at [496, 269] on button "Fechar" at bounding box center [485, 261] width 38 height 16
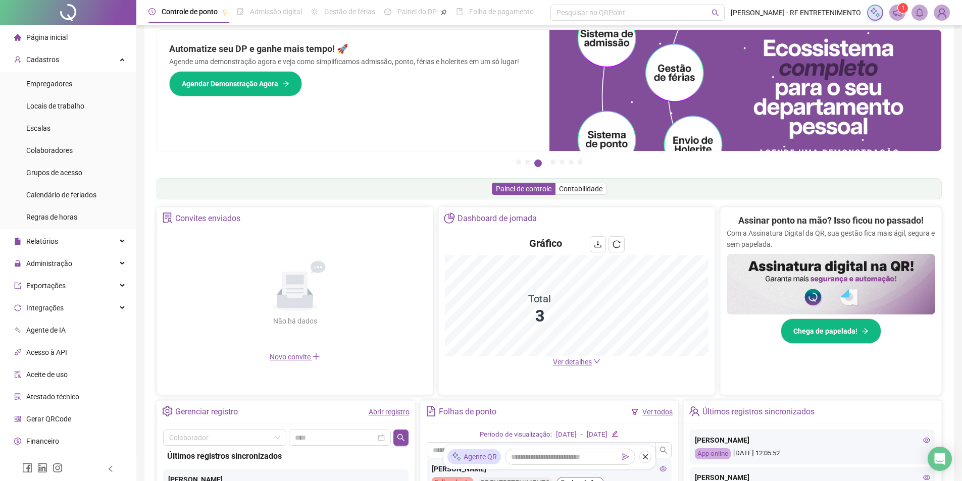
scroll to position [0, 0]
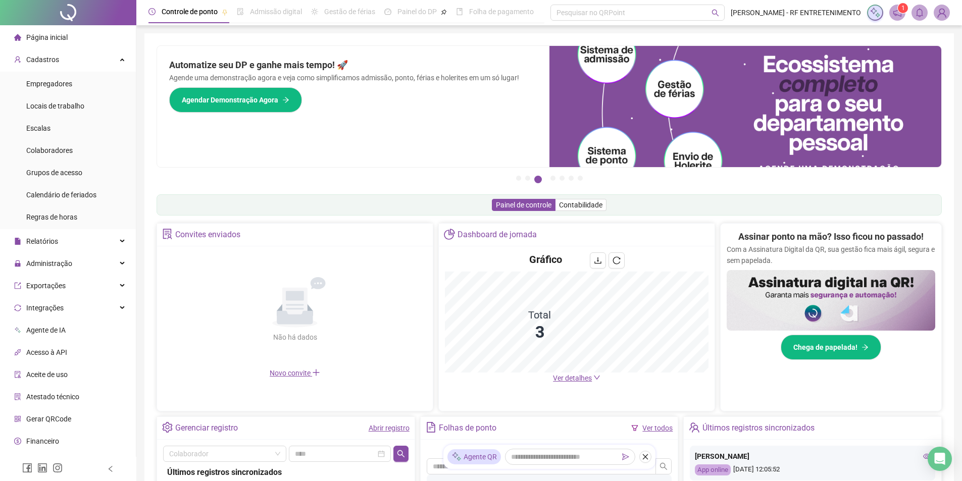
click at [797, 13] on span "[PERSON_NAME] - RF ENTRETENIMENTO" at bounding box center [795, 12] width 130 height 11
click at [894, 12] on icon "notification" at bounding box center [897, 13] width 8 height 8
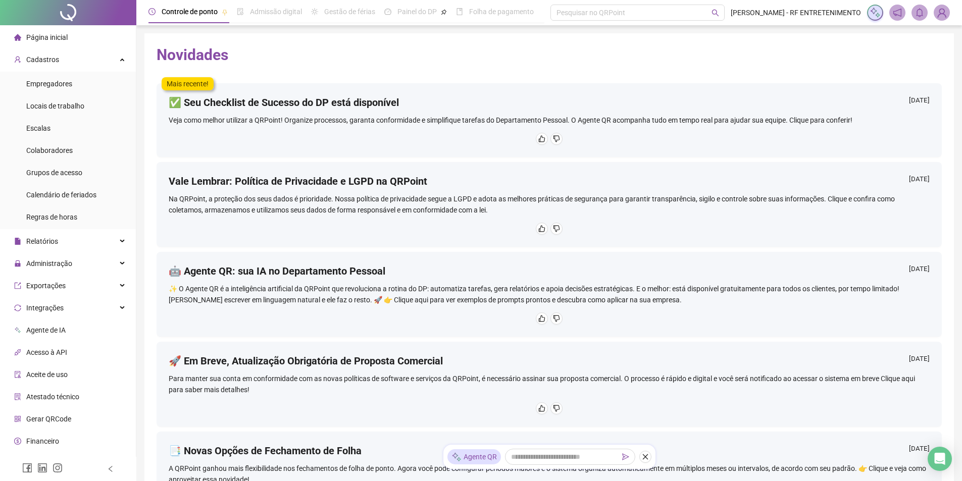
click at [58, 36] on span "Página inicial" at bounding box center [46, 37] width 41 height 8
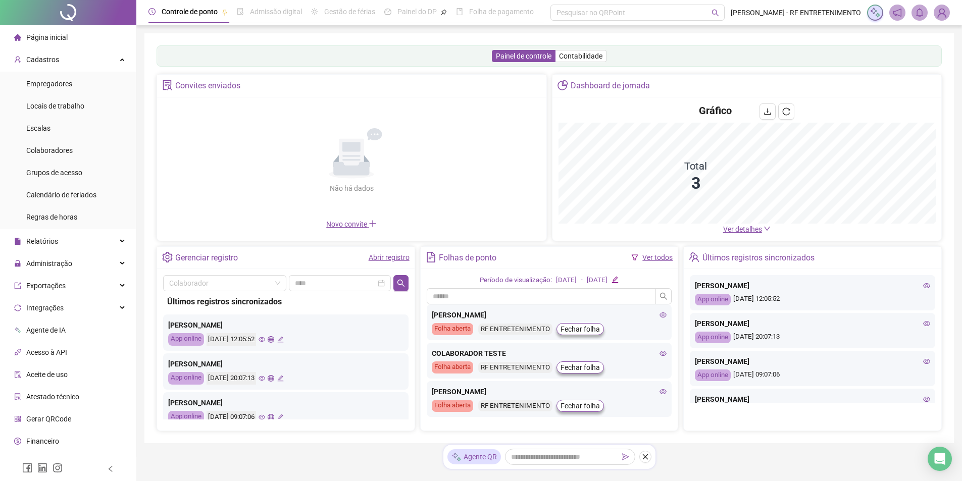
click at [747, 229] on span "Ver detalhes" at bounding box center [742, 229] width 39 height 8
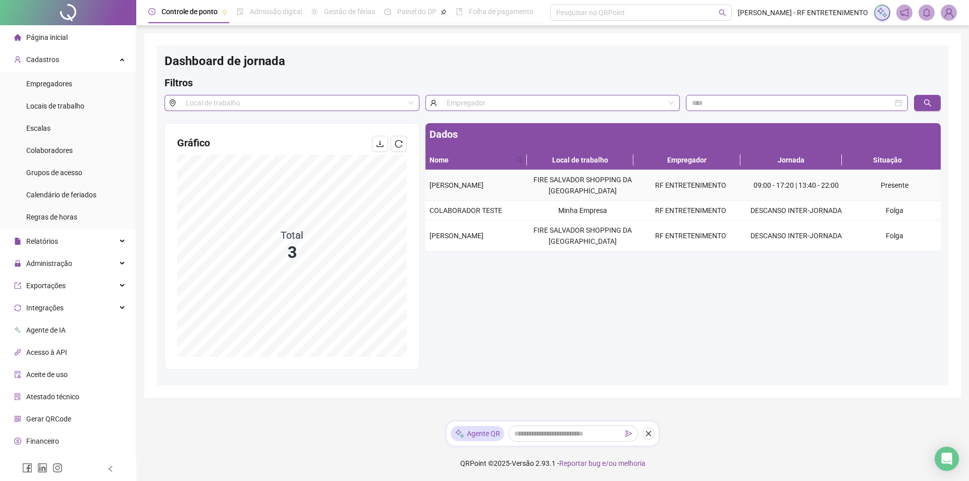
click at [860, 192] on td "Presente" at bounding box center [894, 185] width 93 height 31
click at [694, 237] on td "RF ENTRETENIMENTO" at bounding box center [691, 236] width 108 height 31
click at [605, 296] on div "Dados Nome Local de trabalho Empregador Jornada Situação [PERSON_NAME] FIRE SAL…" at bounding box center [683, 246] width 521 height 246
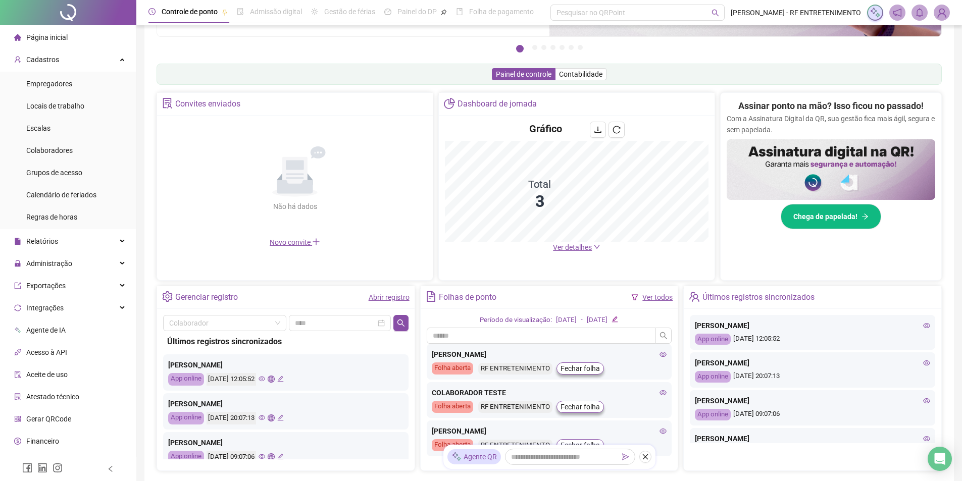
click at [284, 380] on icon "edit" at bounding box center [280, 379] width 7 height 7
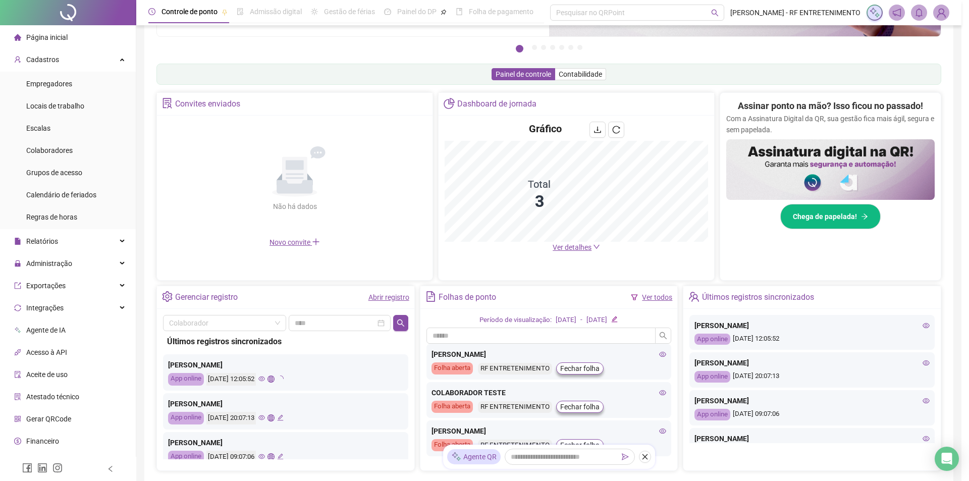
type input "**********"
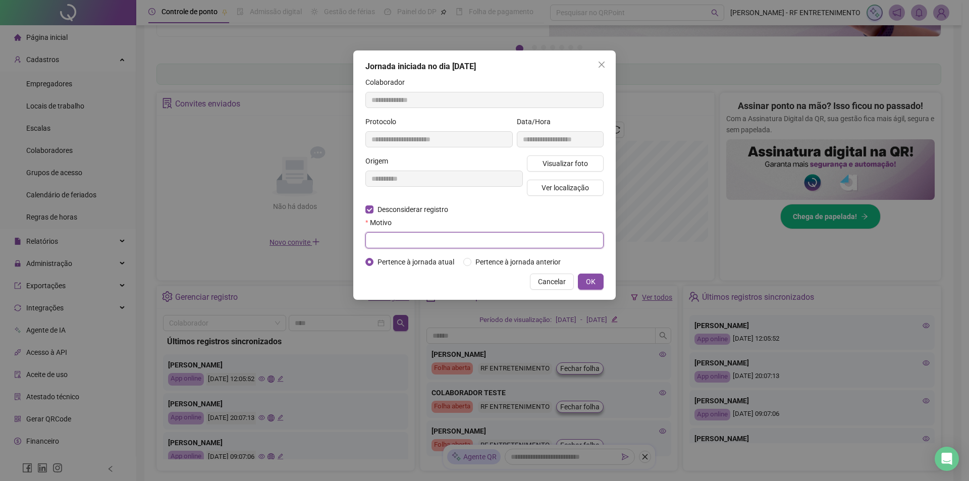
click at [427, 241] on input "text" at bounding box center [484, 240] width 238 height 16
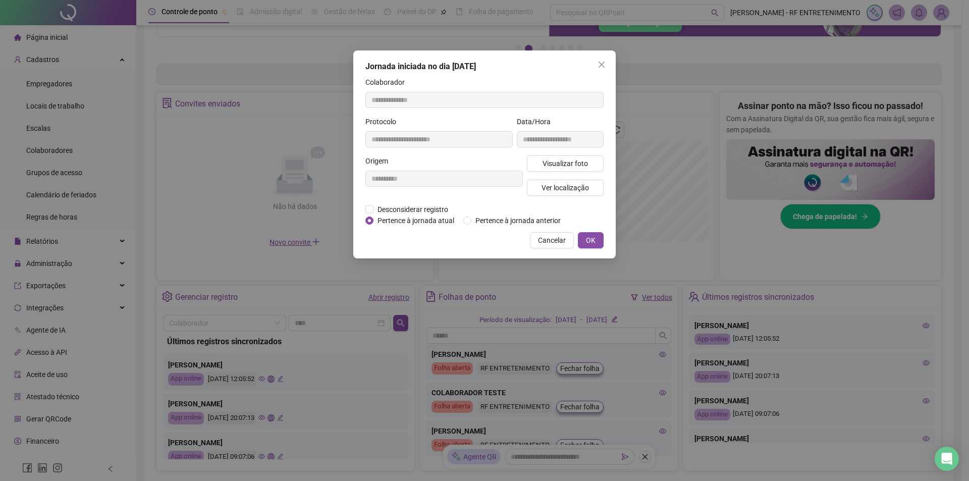
click at [463, 224] on div "Pertence à jornada atual [GEOGRAPHIC_DATA] à jornada anterior" at bounding box center [466, 220] width 203 height 11
click at [374, 219] on span "Pertence à jornada atual" at bounding box center [416, 220] width 85 height 11
click at [464, 200] on div "**********" at bounding box center [444, 179] width 162 height 48
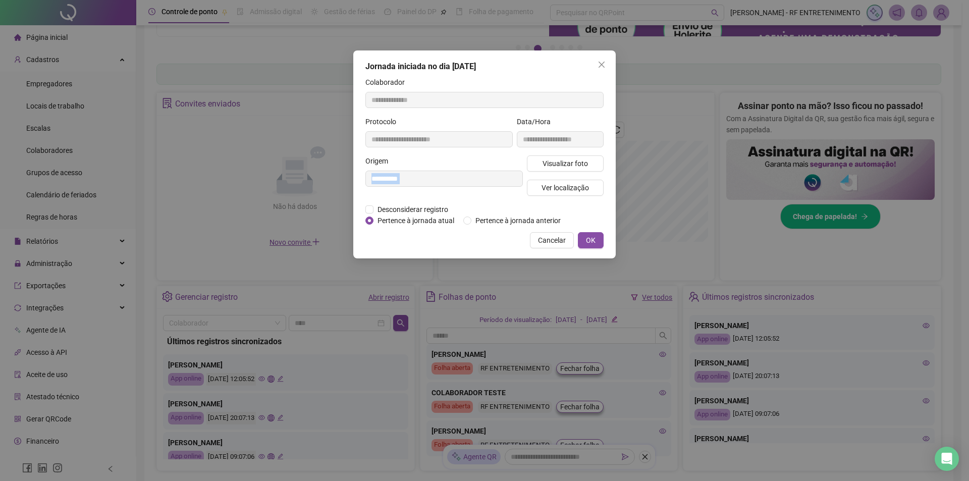
click at [462, 199] on div "**********" at bounding box center [444, 179] width 162 height 48
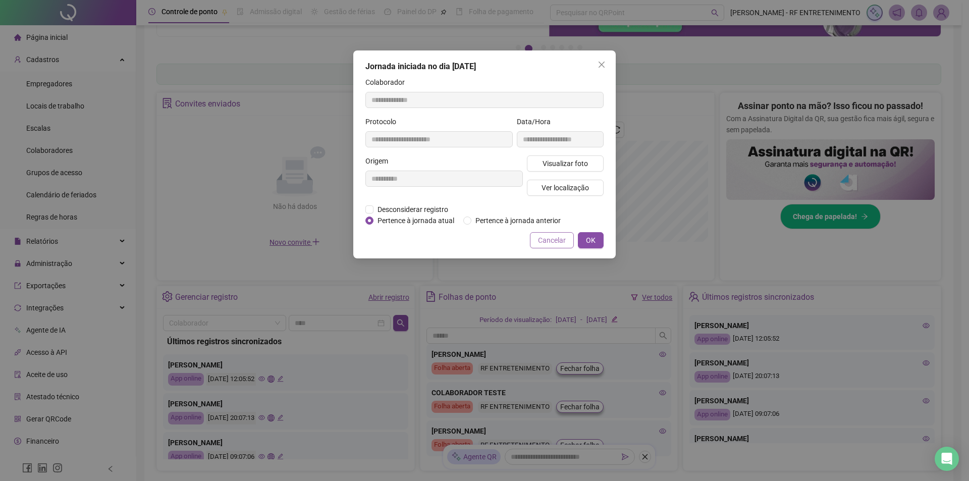
click at [555, 240] on span "Cancelar" at bounding box center [552, 240] width 28 height 11
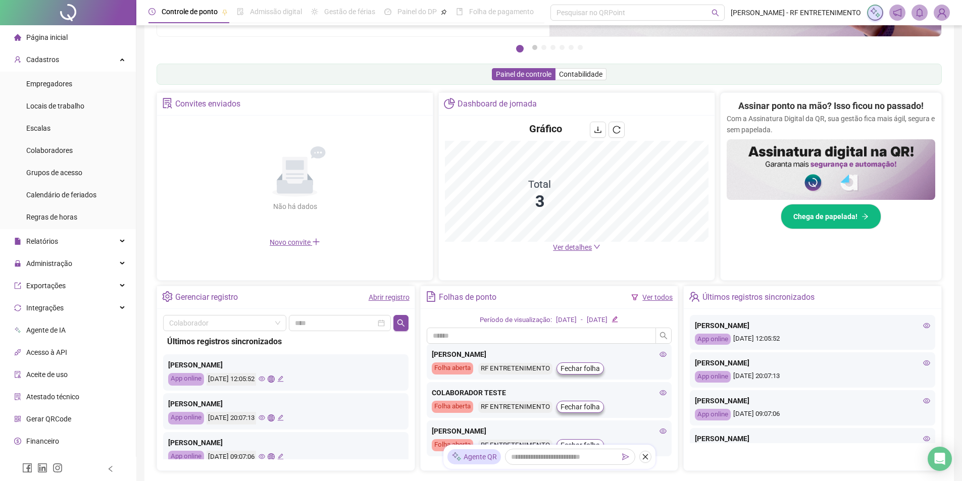
click at [533, 46] on button "2" at bounding box center [534, 47] width 5 height 5
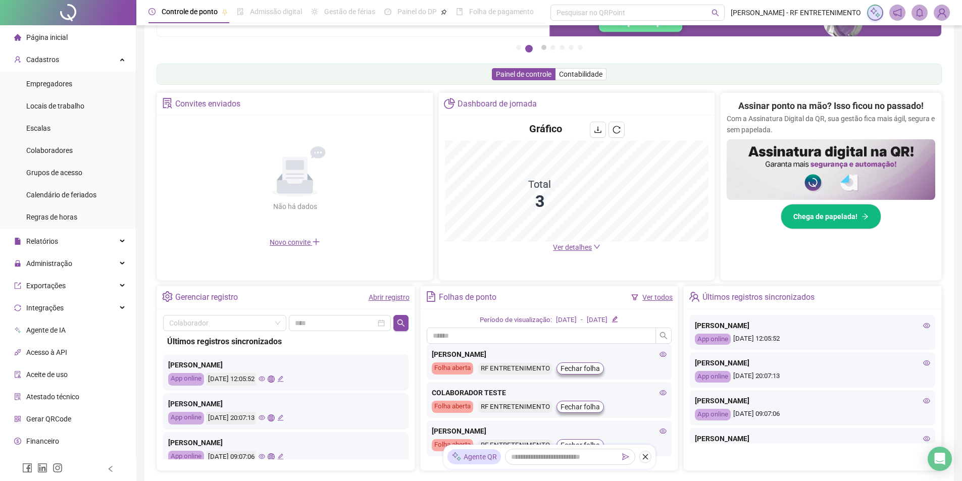
click at [541, 49] on button "3" at bounding box center [543, 47] width 5 height 5
click at [550, 49] on button "4" at bounding box center [552, 47] width 5 height 5
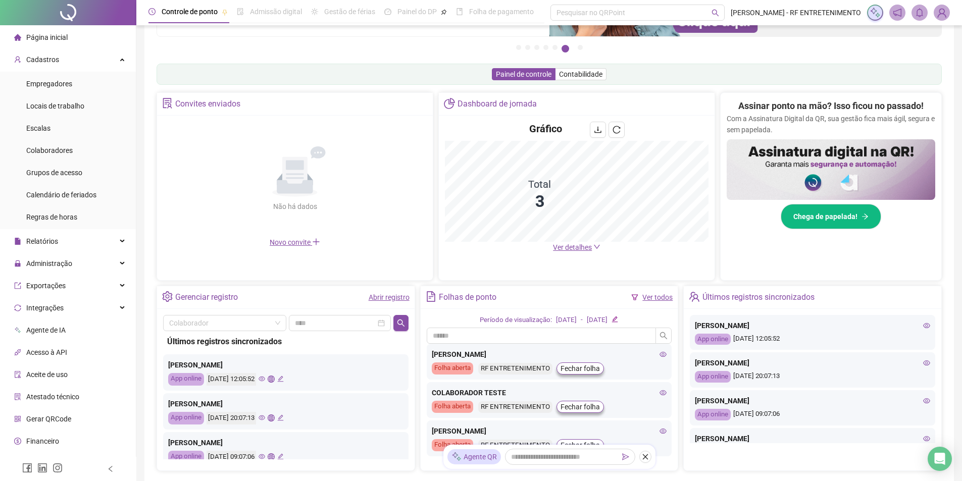
click at [638, 297] on icon "filter" at bounding box center [634, 297] width 7 height 7
click at [441, 85] on div "Pague o QRPoint com Cartão de Crédito Sua assinatura: mais segurança, prática e…" at bounding box center [548, 193] width 785 height 556
